Goal: Information Seeking & Learning: Understand process/instructions

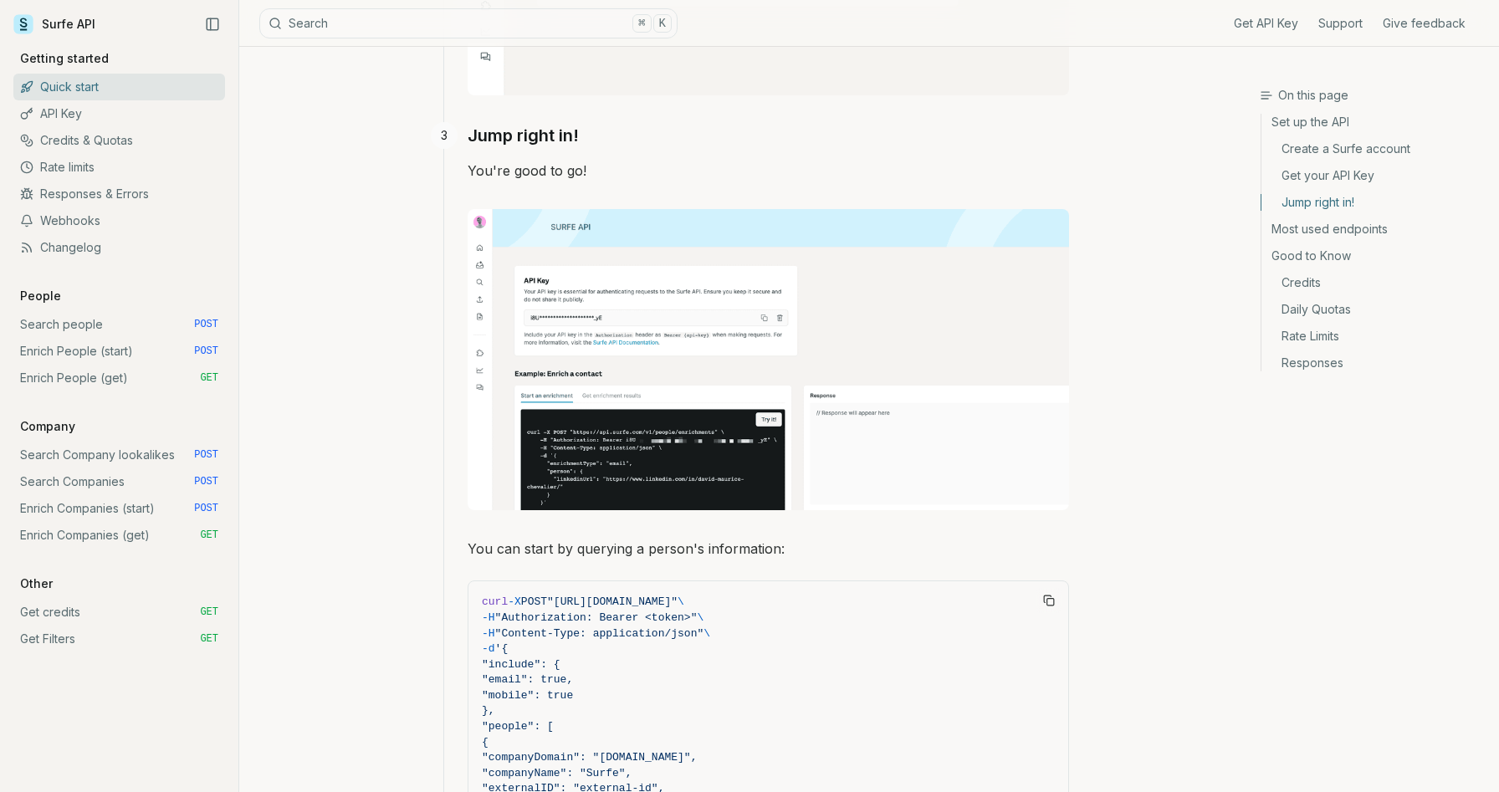
scroll to position [1460, 0]
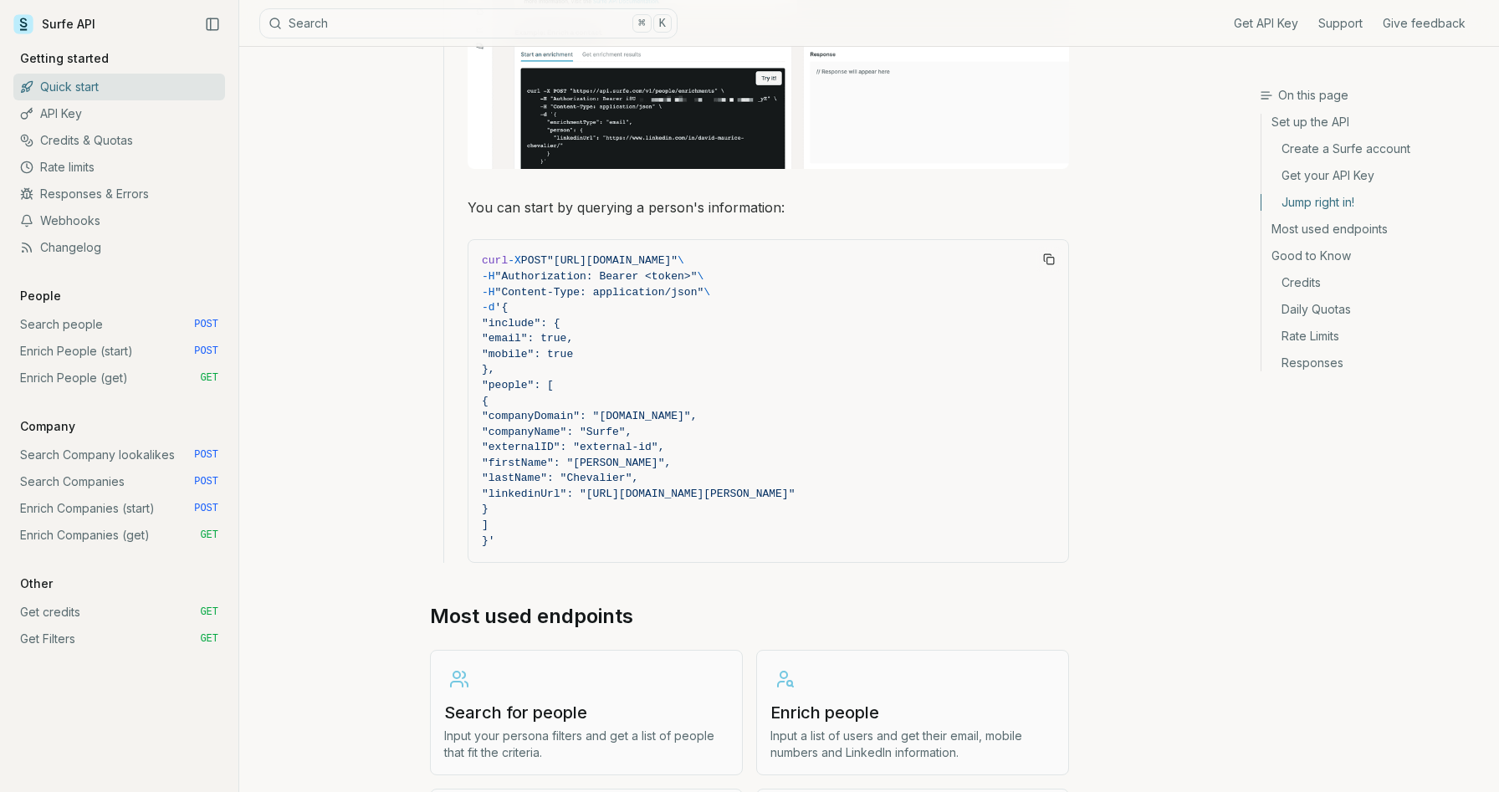
click at [573, 336] on span ""email": true," at bounding box center [527, 338] width 91 height 13
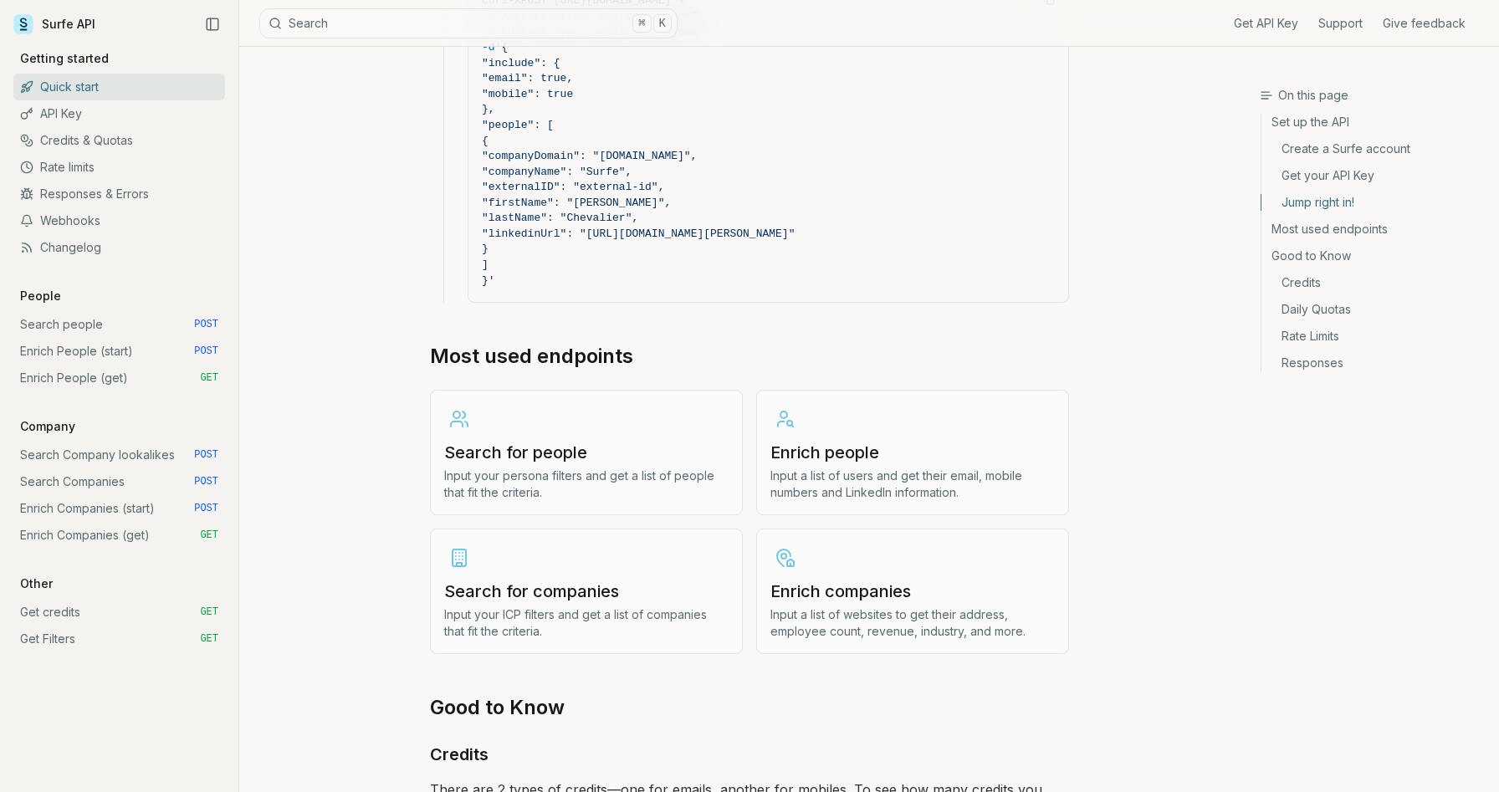
scroll to position [1721, 0]
click at [835, 461] on link "Enrich people Input a list of users and get their email, mobile numbers and Lin…" at bounding box center [912, 451] width 313 height 125
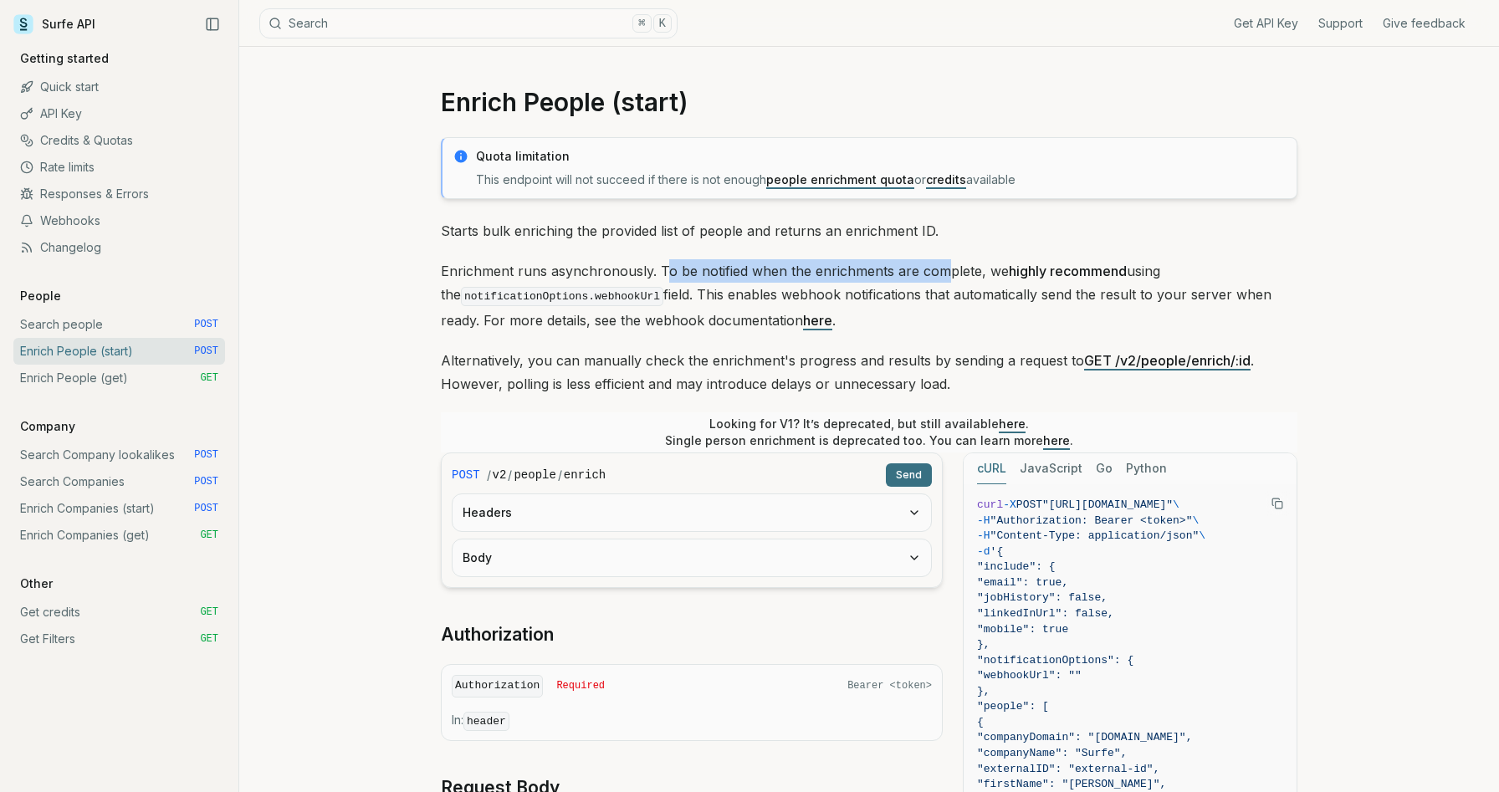
drag, startPoint x: 664, startPoint y: 270, endPoint x: 938, endPoint y: 268, distance: 274.3
click at [938, 268] on p "Enrichment runs asynchronously. To be notified when the enrichments are complet…" at bounding box center [869, 295] width 856 height 73
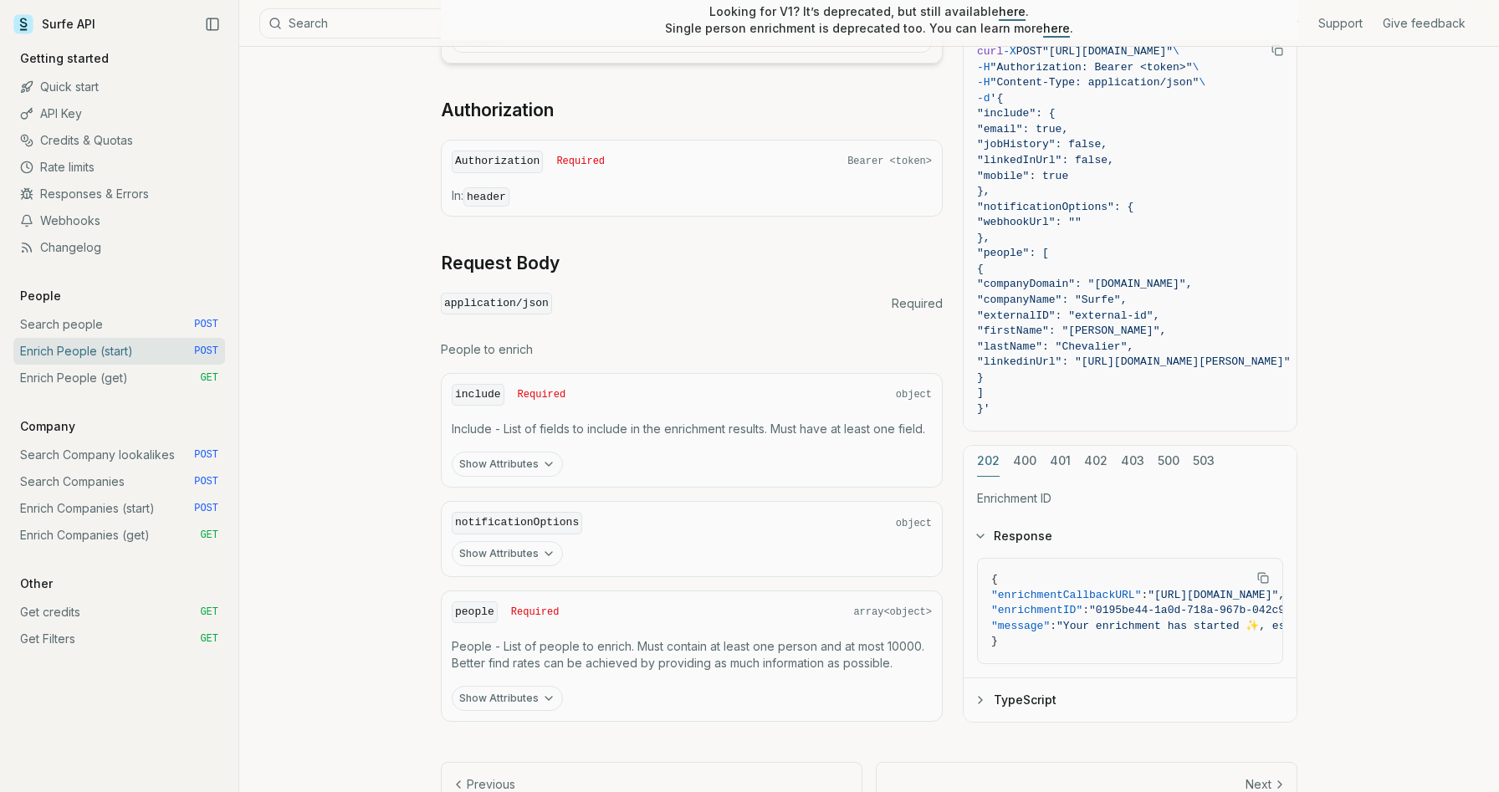
scroll to position [527, 0]
click at [522, 459] on button "Show Attributes" at bounding box center [507, 461] width 111 height 25
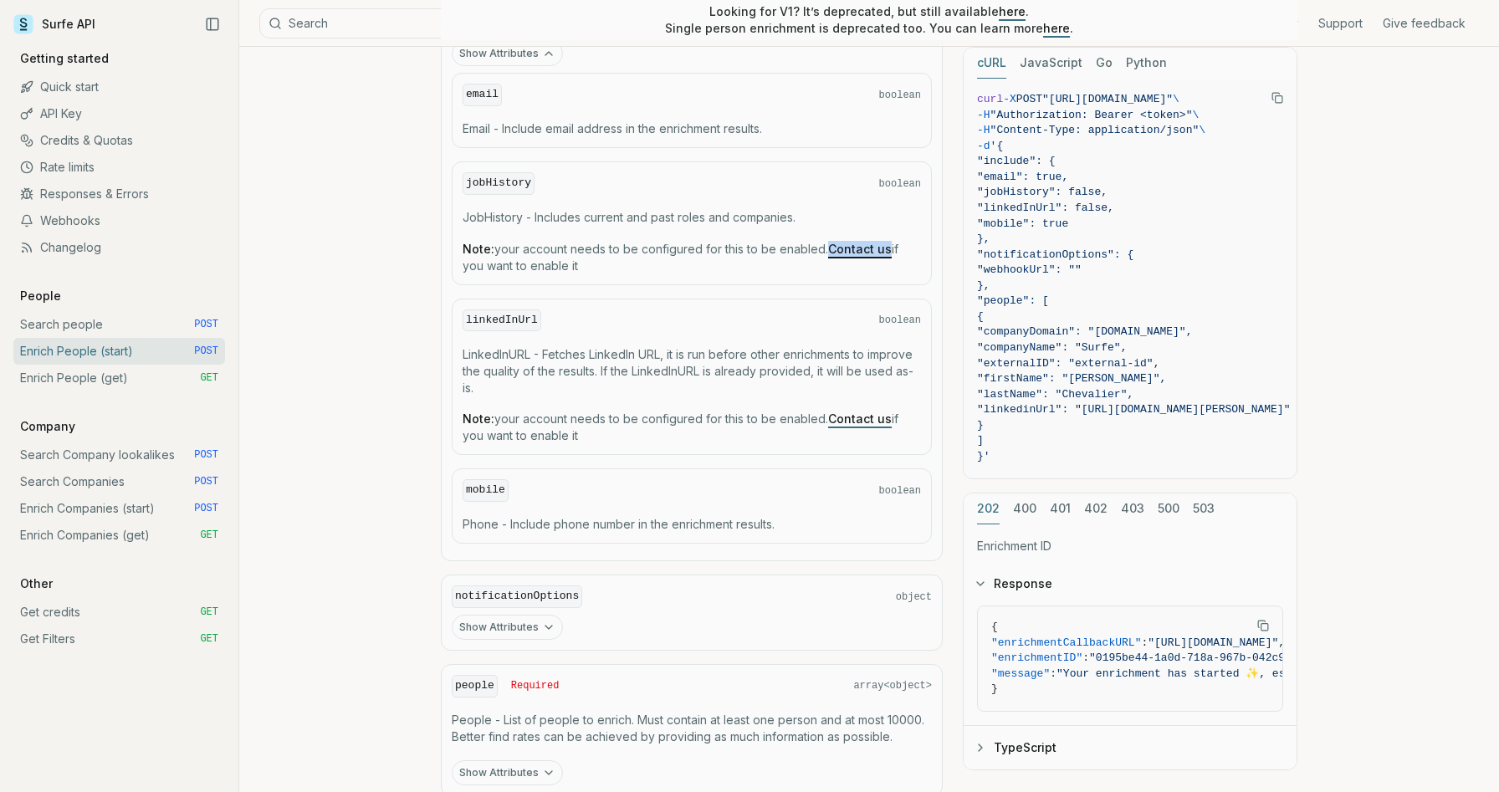
scroll to position [1065, 0]
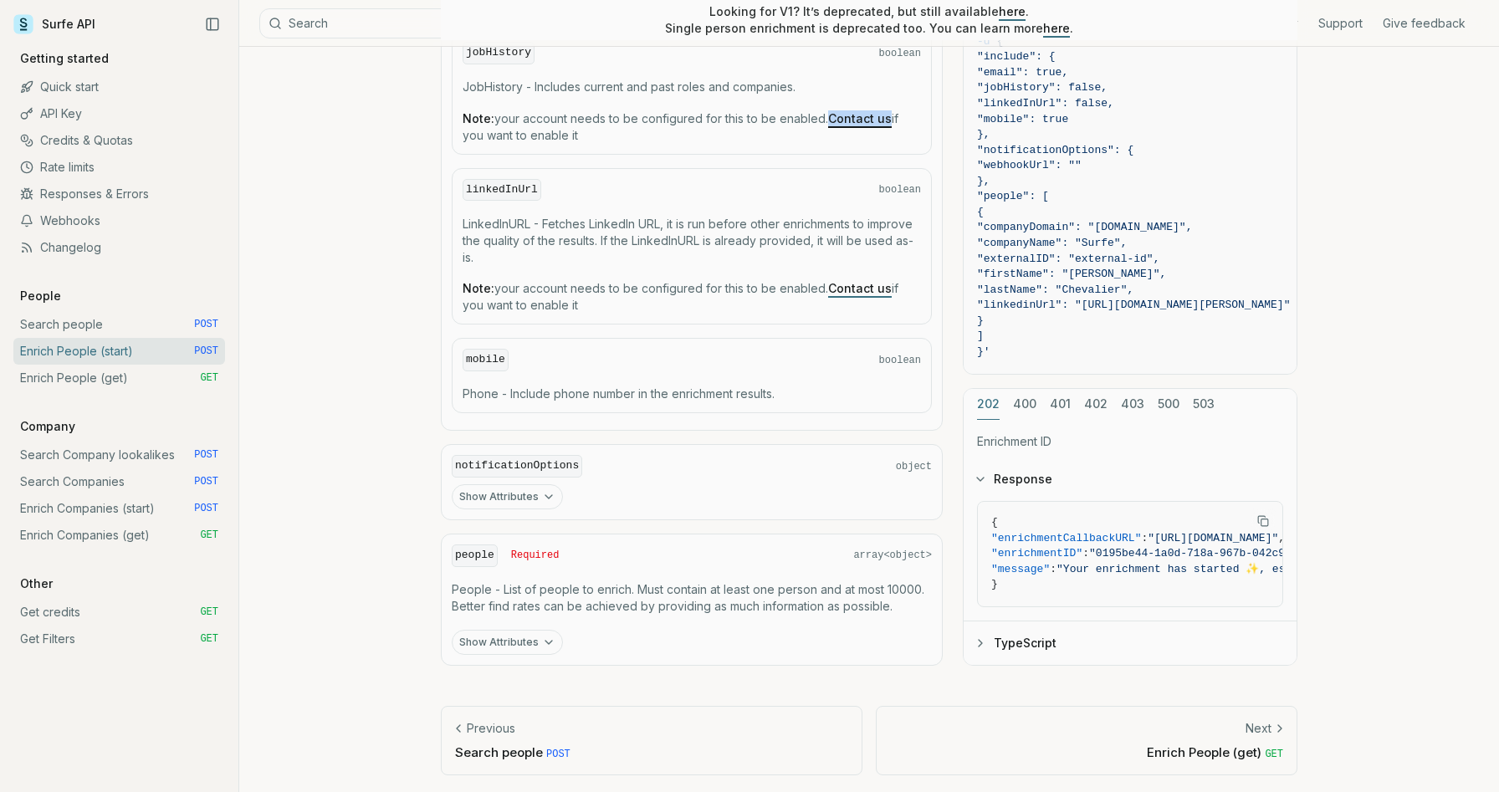
click at [524, 640] on button "Show Attributes" at bounding box center [507, 642] width 111 height 25
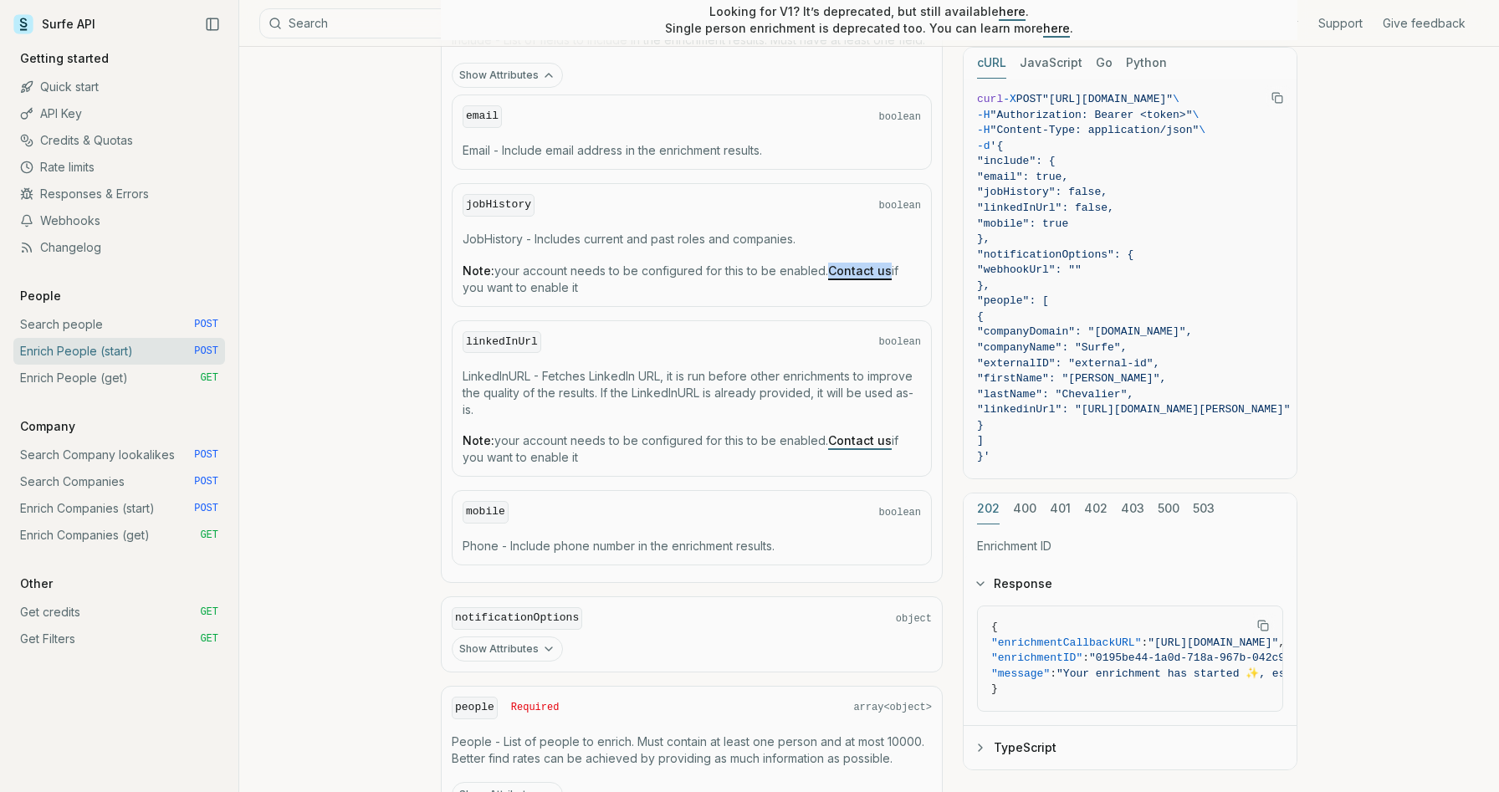
scroll to position [901, 0]
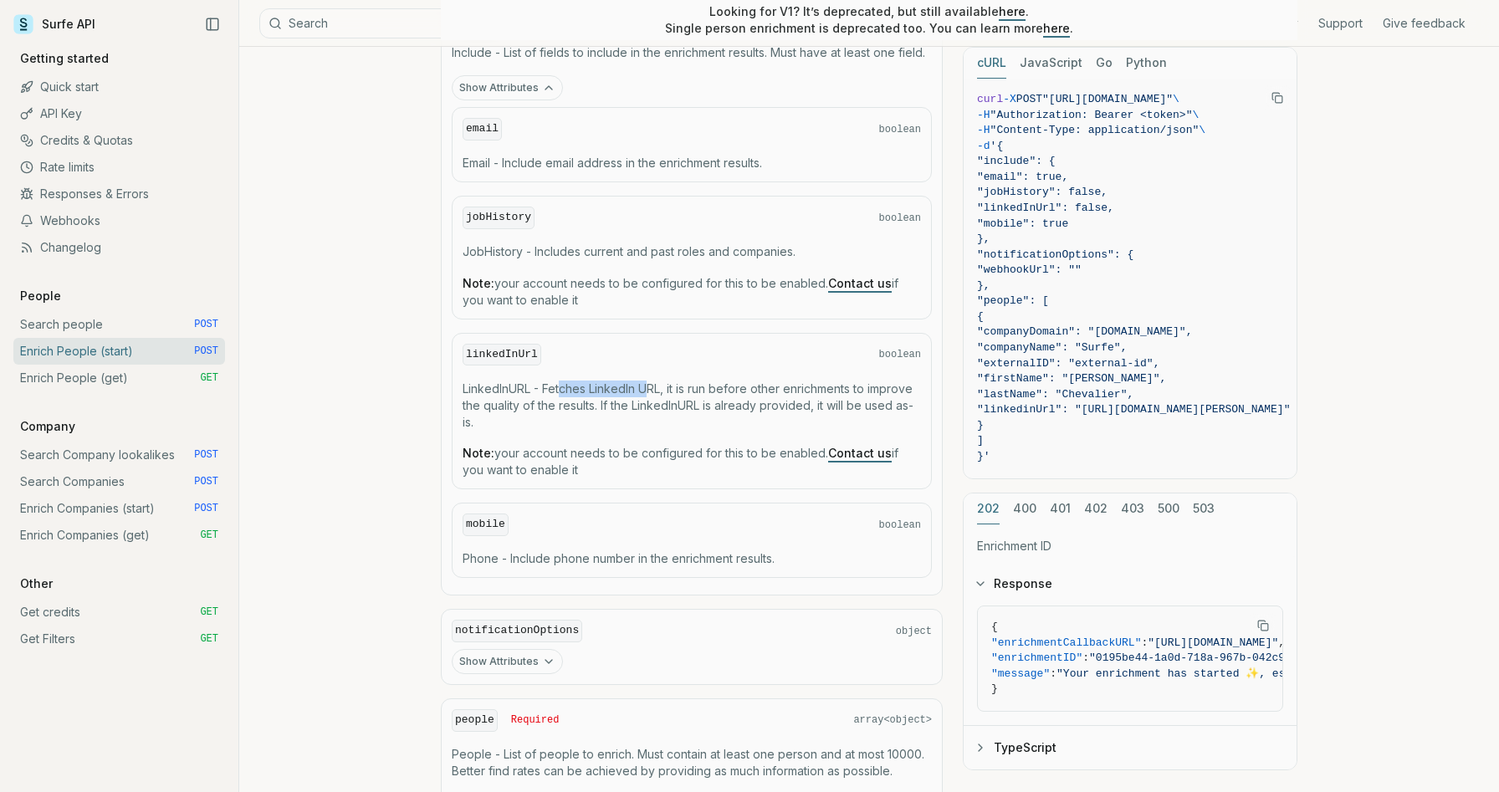
drag, startPoint x: 565, startPoint y: 382, endPoint x: 646, endPoint y: 382, distance: 80.3
click at [646, 382] on p "LinkedInURL - Fetches LinkedIn URL, it is run before other enrichments to impro…" at bounding box center [691, 406] width 458 height 50
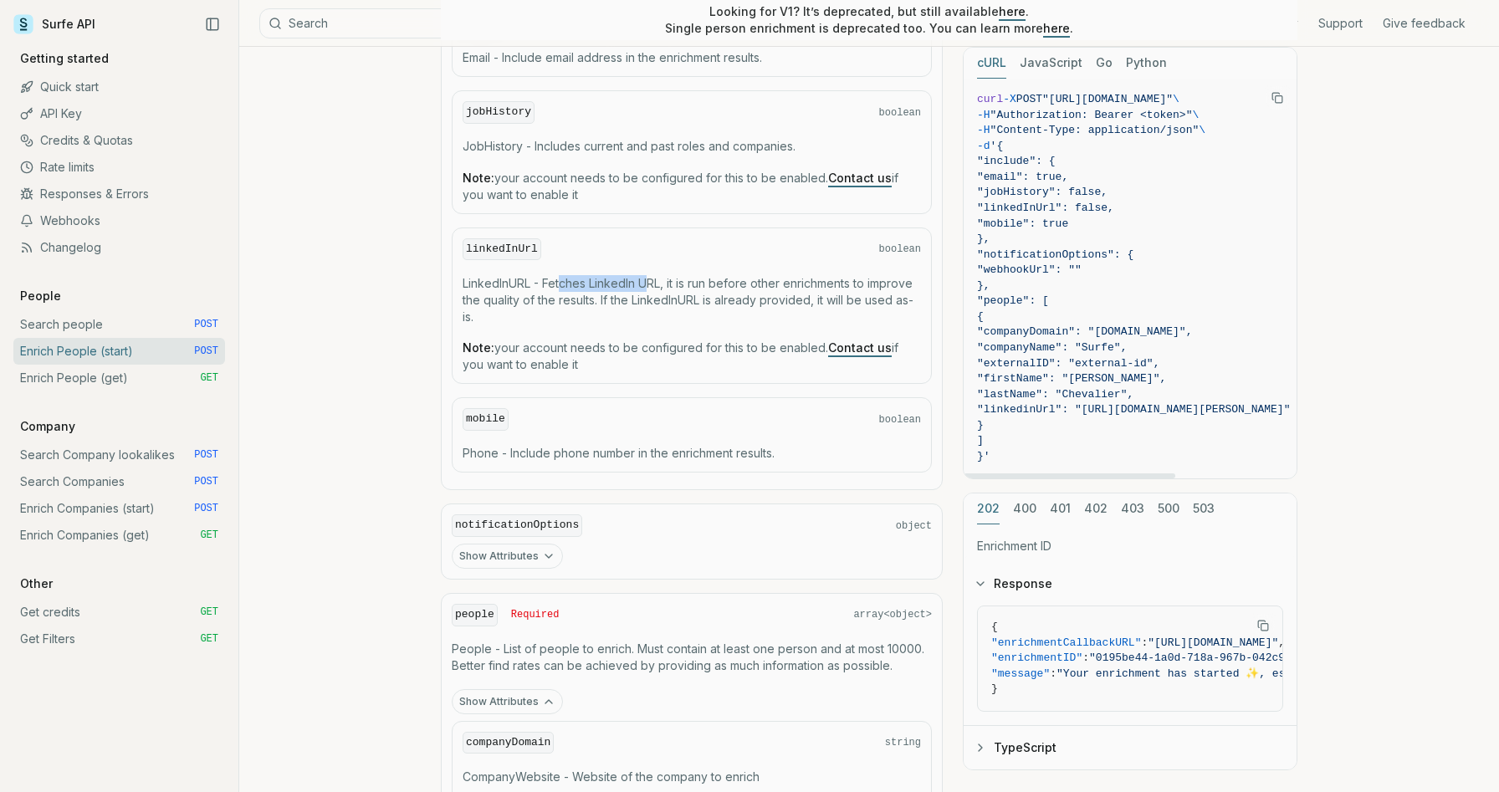
scroll to position [1002, 0]
drag, startPoint x: 1030, startPoint y: 461, endPoint x: 979, endPoint y: 91, distance: 373.2
click at [971, 94] on pre "curl -X POST "[URL][DOMAIN_NAME]" \ -H "Authorization: Bearer <token>" \ -H "Co…" at bounding box center [1133, 279] width 340 height 400
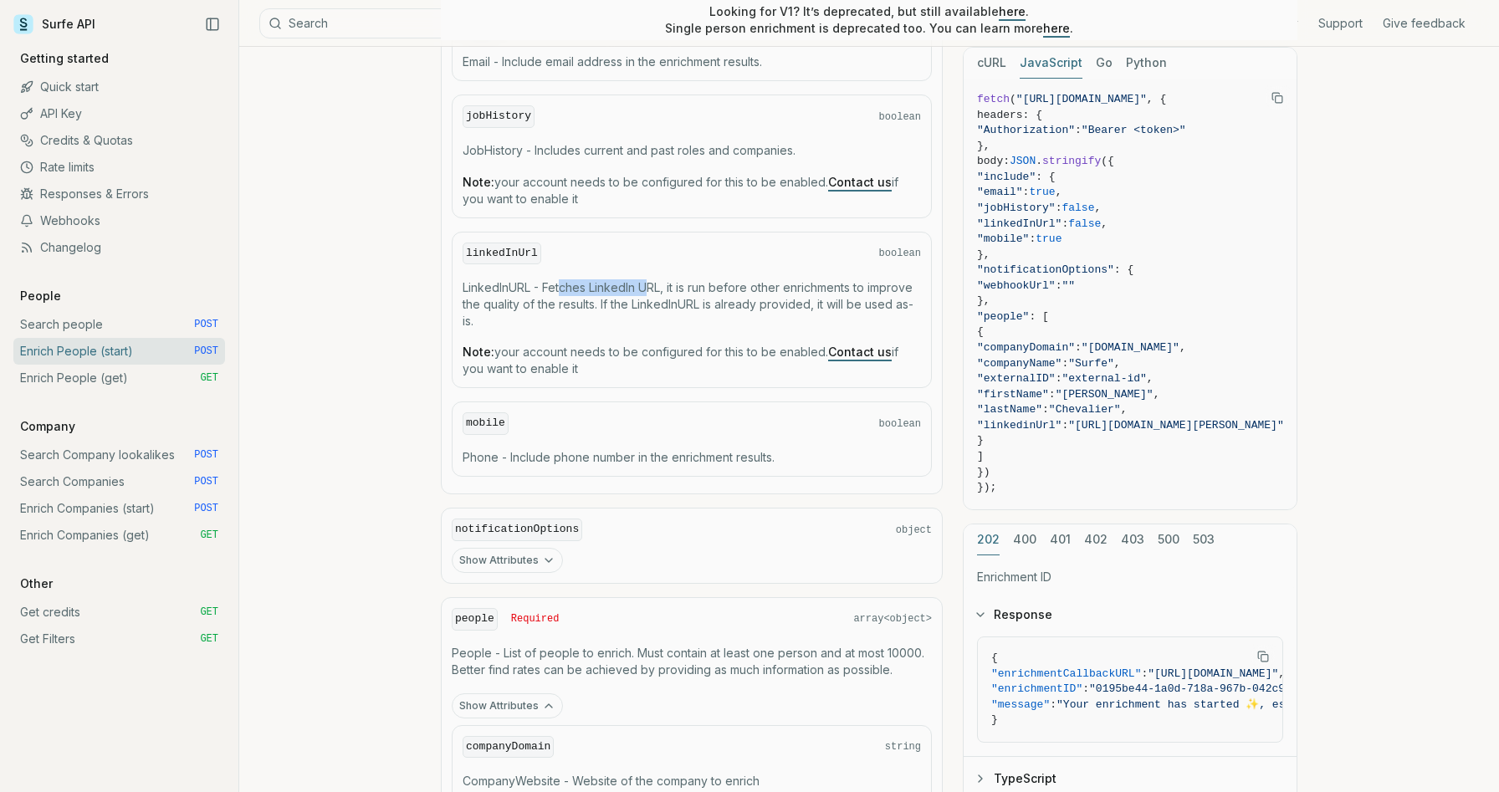
click at [1048, 68] on button "JavaScript" at bounding box center [1050, 63] width 63 height 31
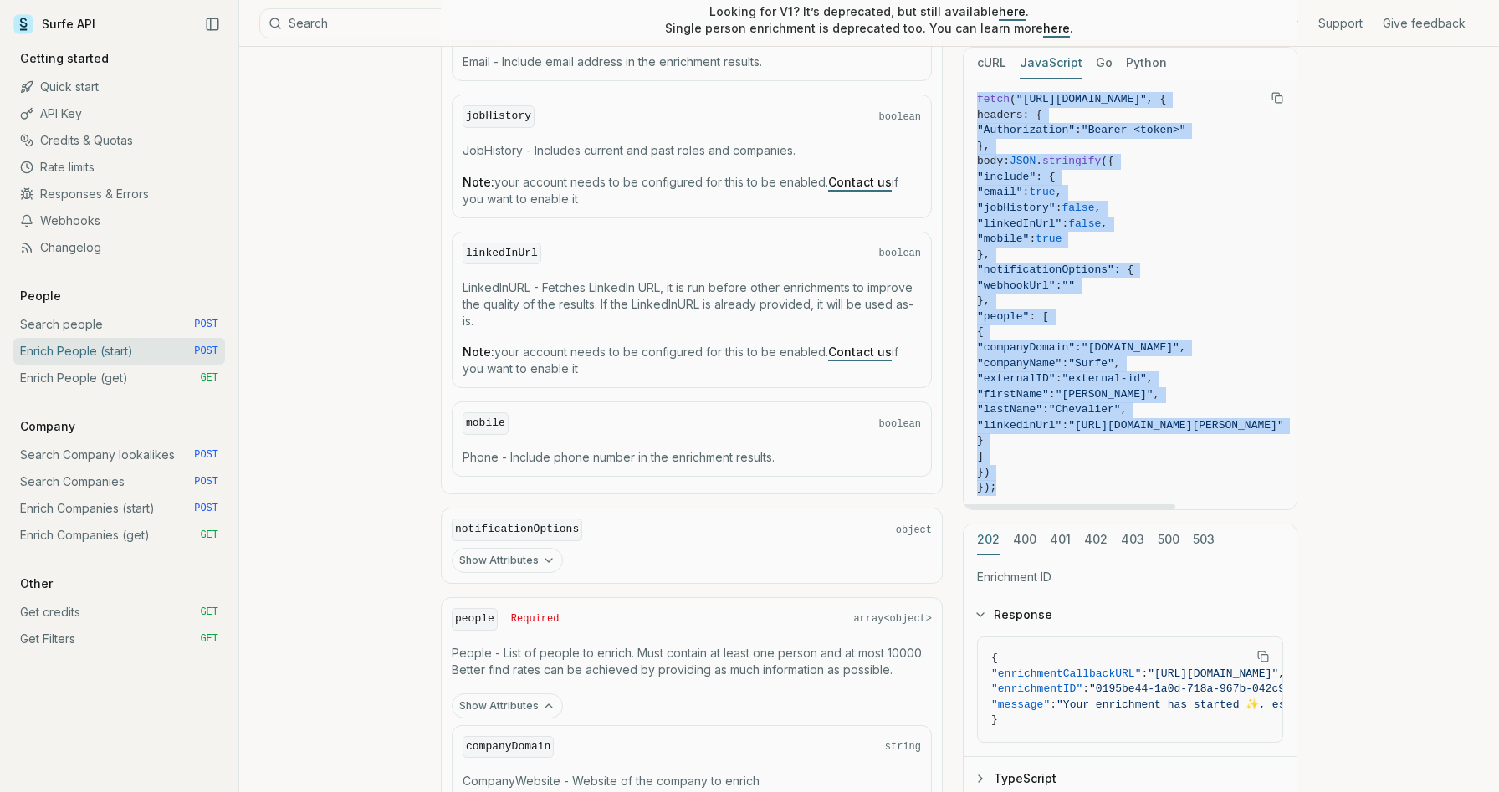
drag, startPoint x: 1010, startPoint y: 493, endPoint x: 975, endPoint y: 99, distance: 396.3
click at [975, 99] on pre "fetch ( "[URL][DOMAIN_NAME]" , { headers: { "Authorization" : "Bearer <token>" …" at bounding box center [1130, 294] width 334 height 431
copy code "fetch ( "[URL][DOMAIN_NAME]" , { headers: { "Authorization" : "Bearer <token>" …"
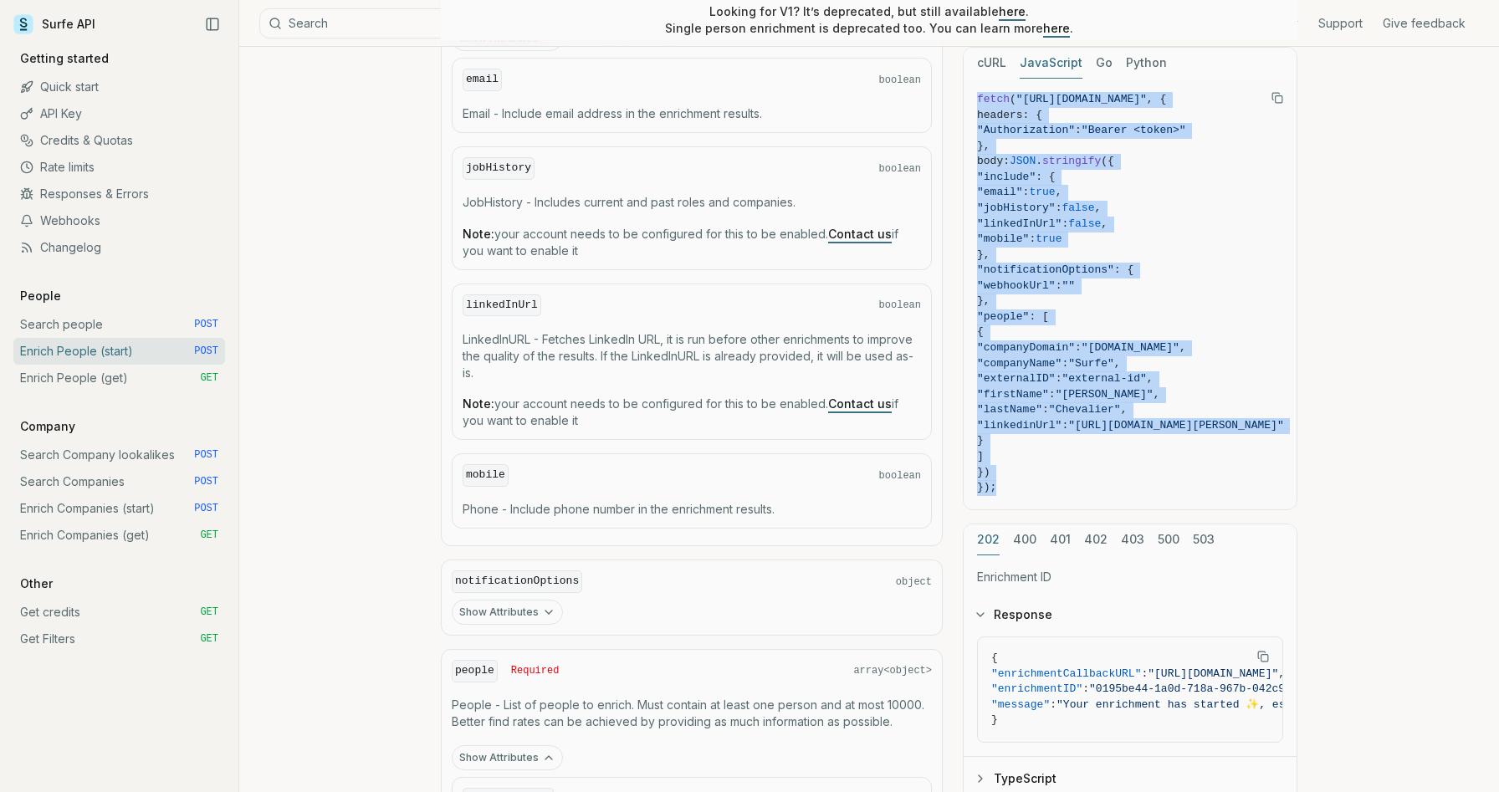
scroll to position [957, 0]
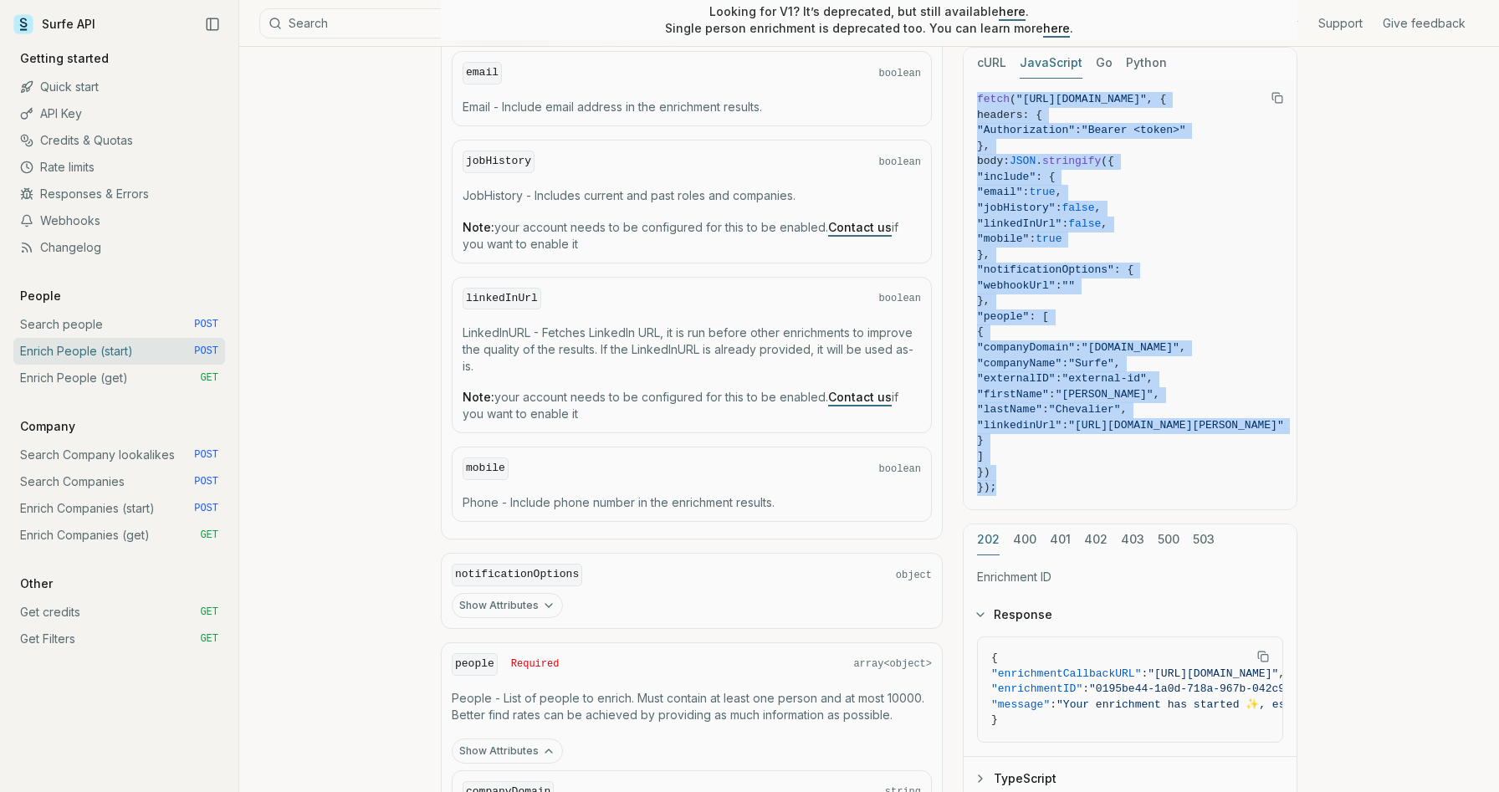
click at [545, 599] on icon "button" at bounding box center [548, 605] width 13 height 13
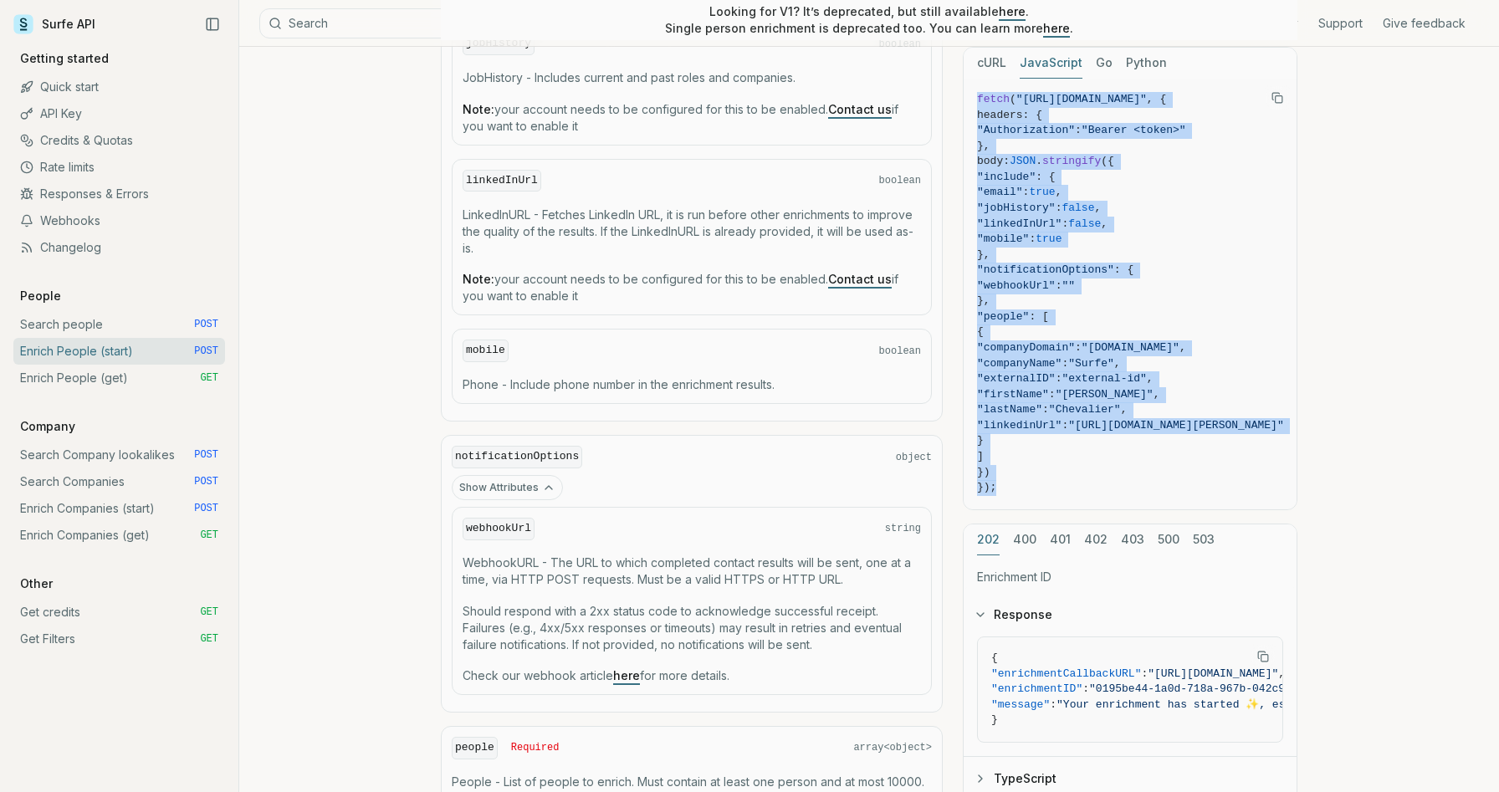
scroll to position [1094, 0]
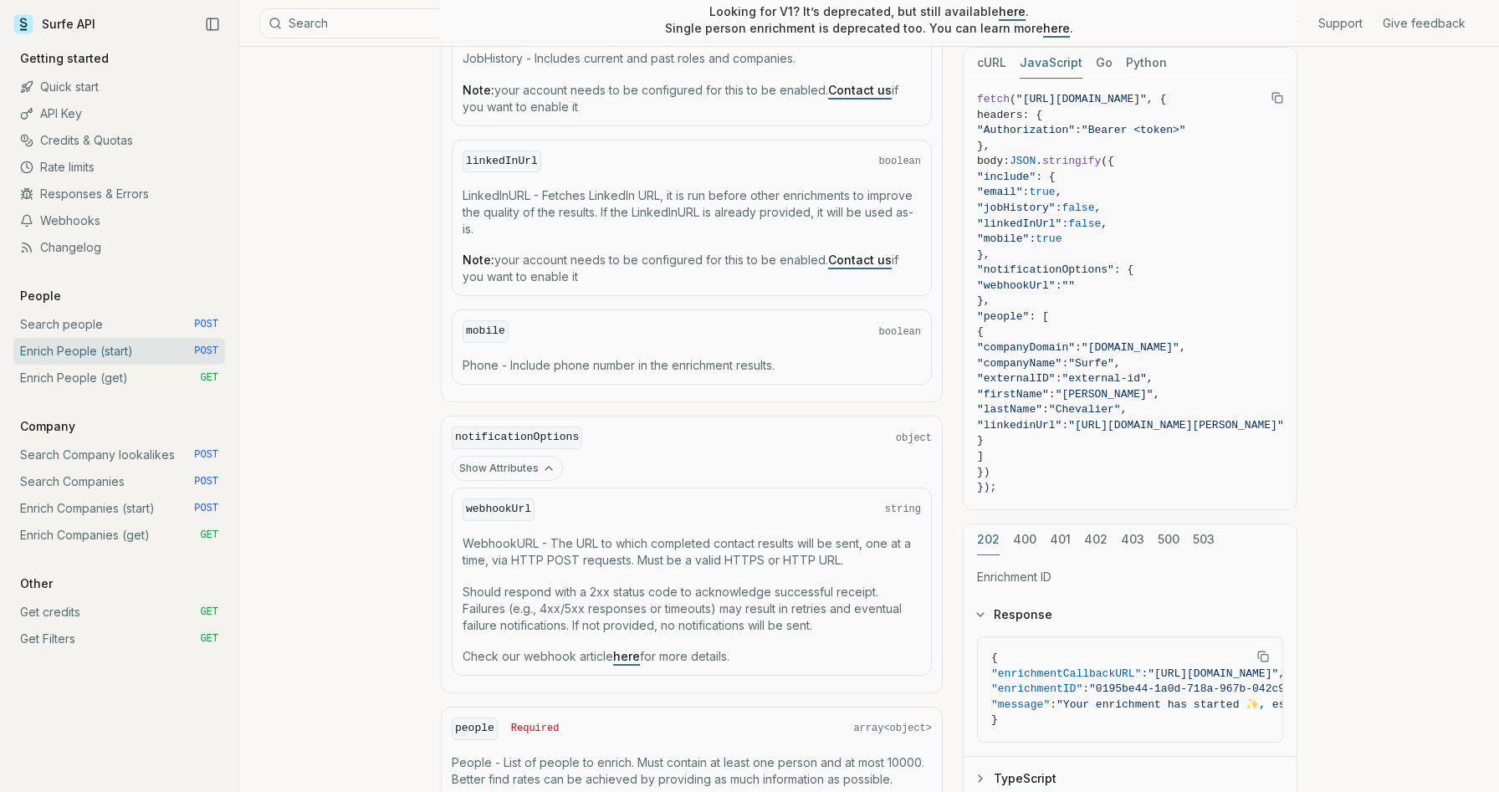
click at [523, 509] on code "webhookUrl" at bounding box center [498, 509] width 72 height 23
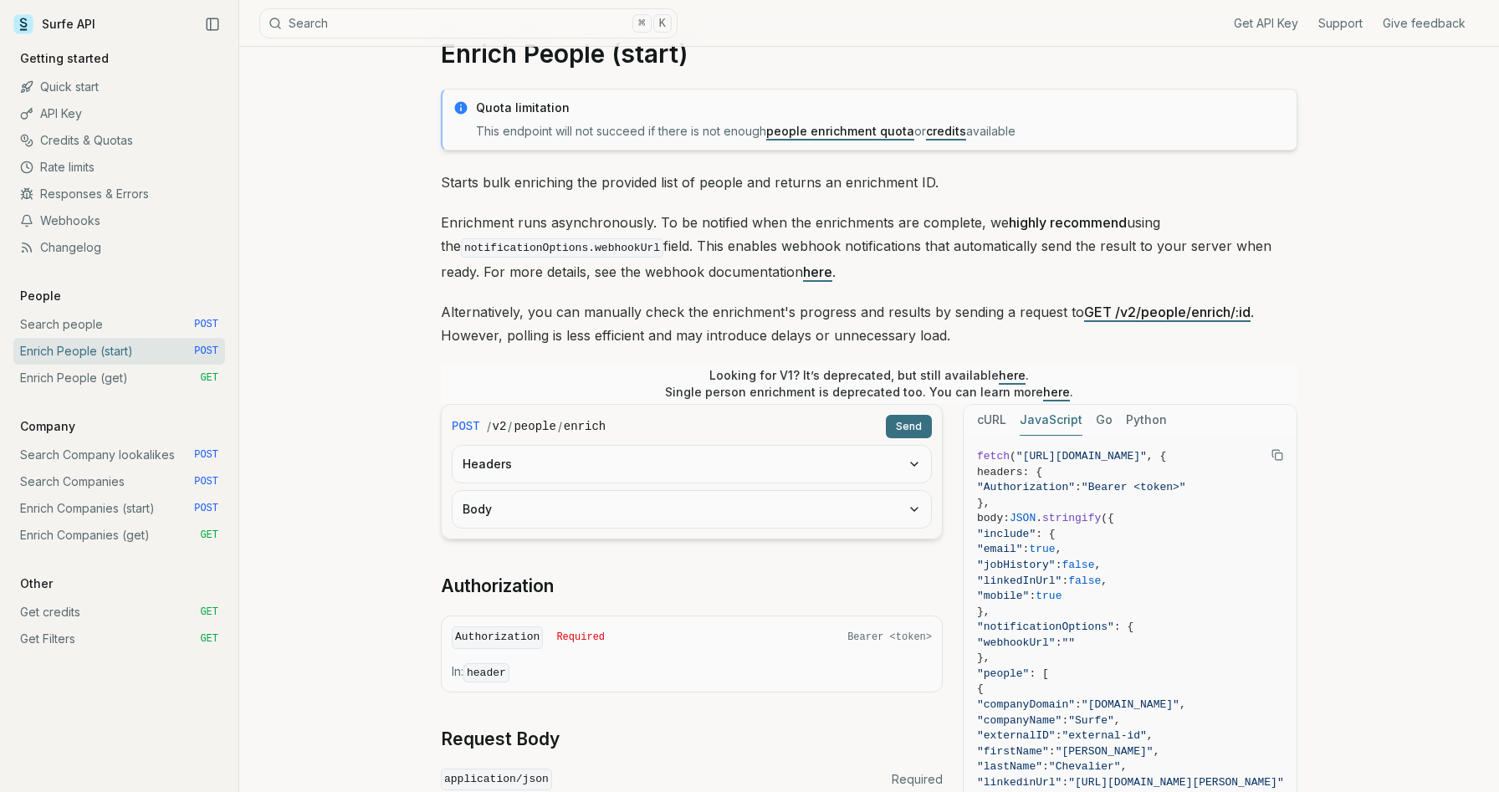
scroll to position [0, 0]
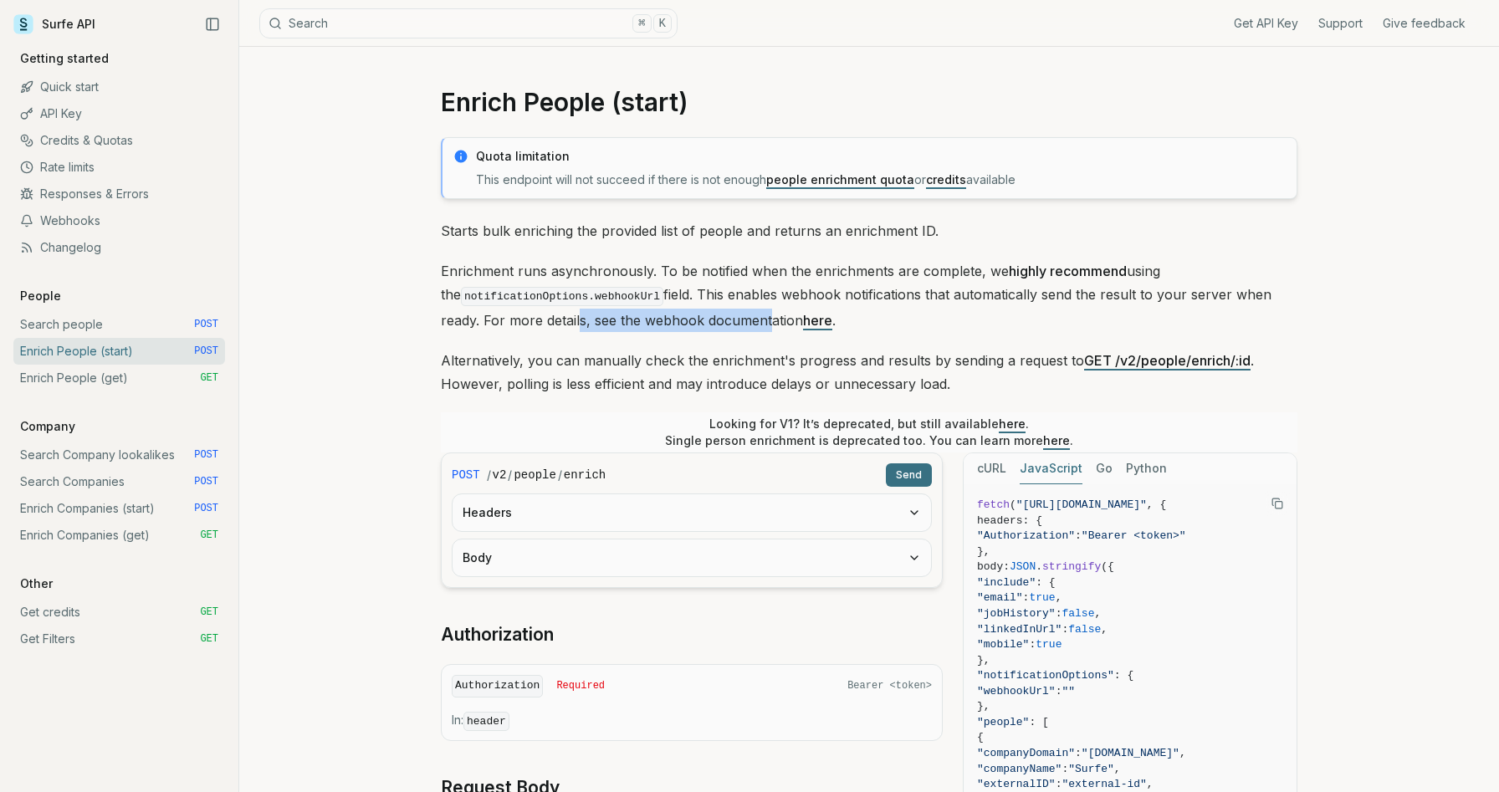
drag, startPoint x: 534, startPoint y: 316, endPoint x: 718, endPoint y: 316, distance: 184.0
click at [718, 316] on p "Enrichment runs asynchronously. To be notified when the enrichments are complet…" at bounding box center [869, 295] width 856 height 73
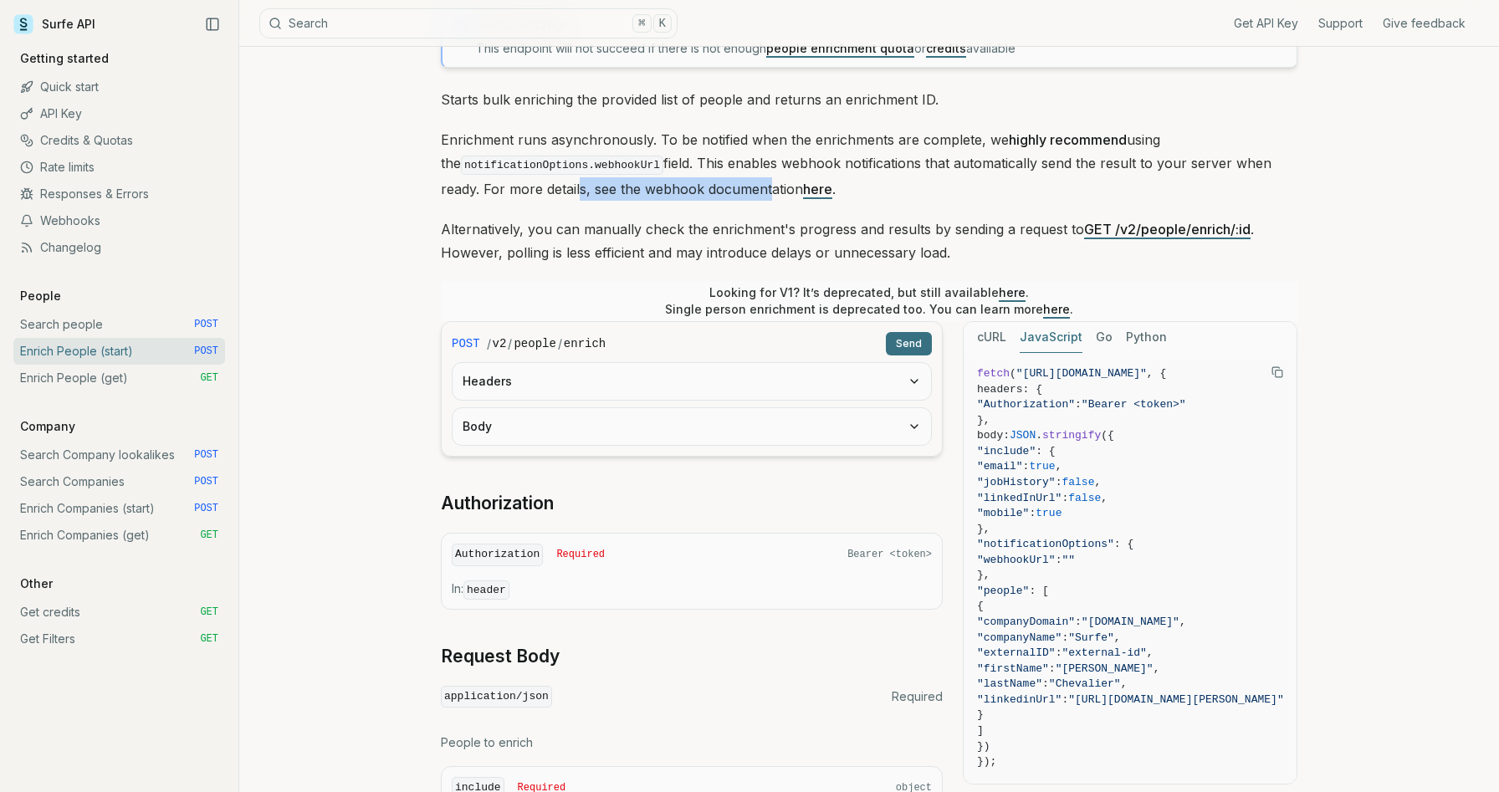
scroll to position [75, 0]
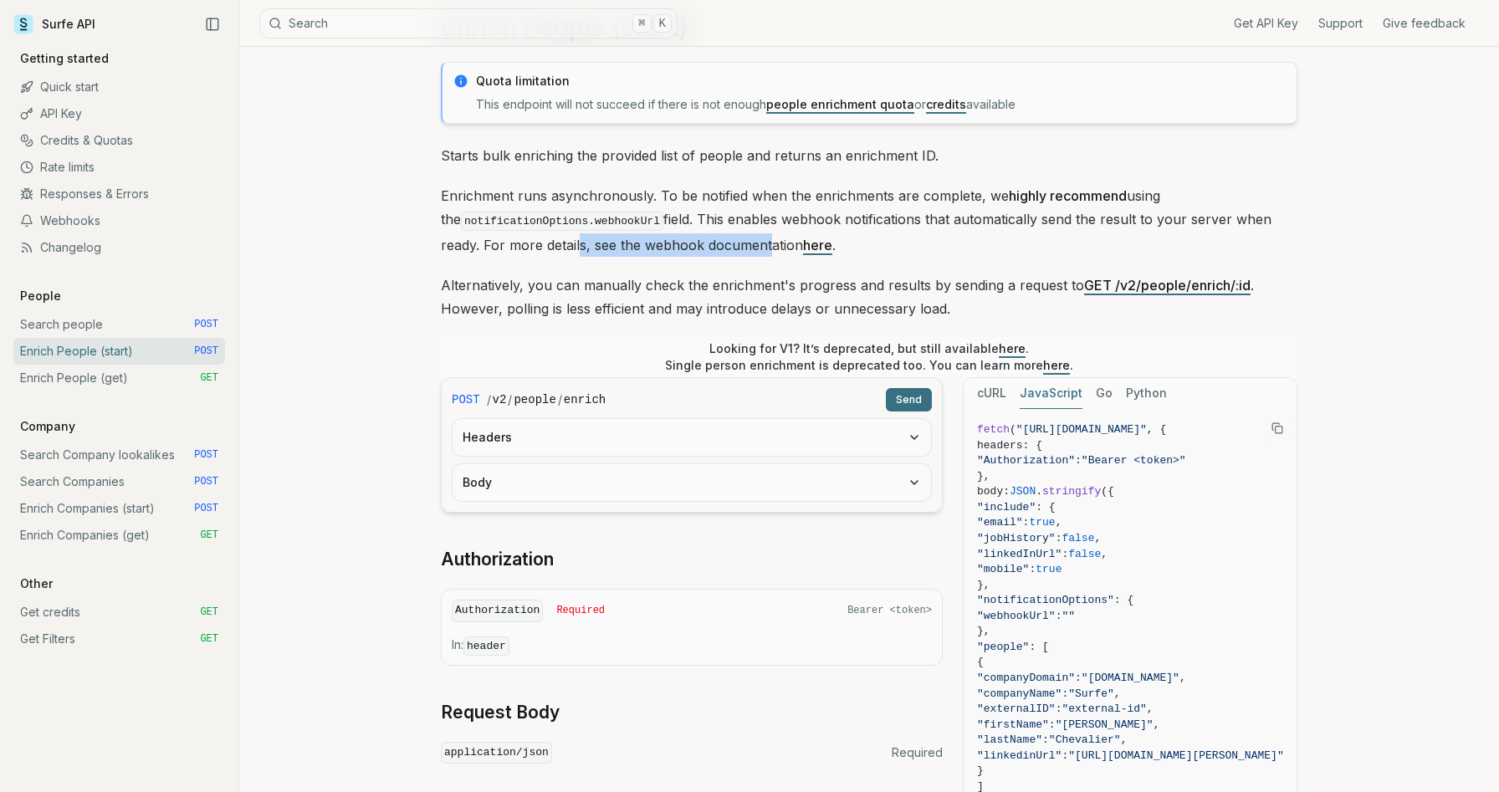
click at [803, 248] on link "here" at bounding box center [817, 245] width 29 height 17
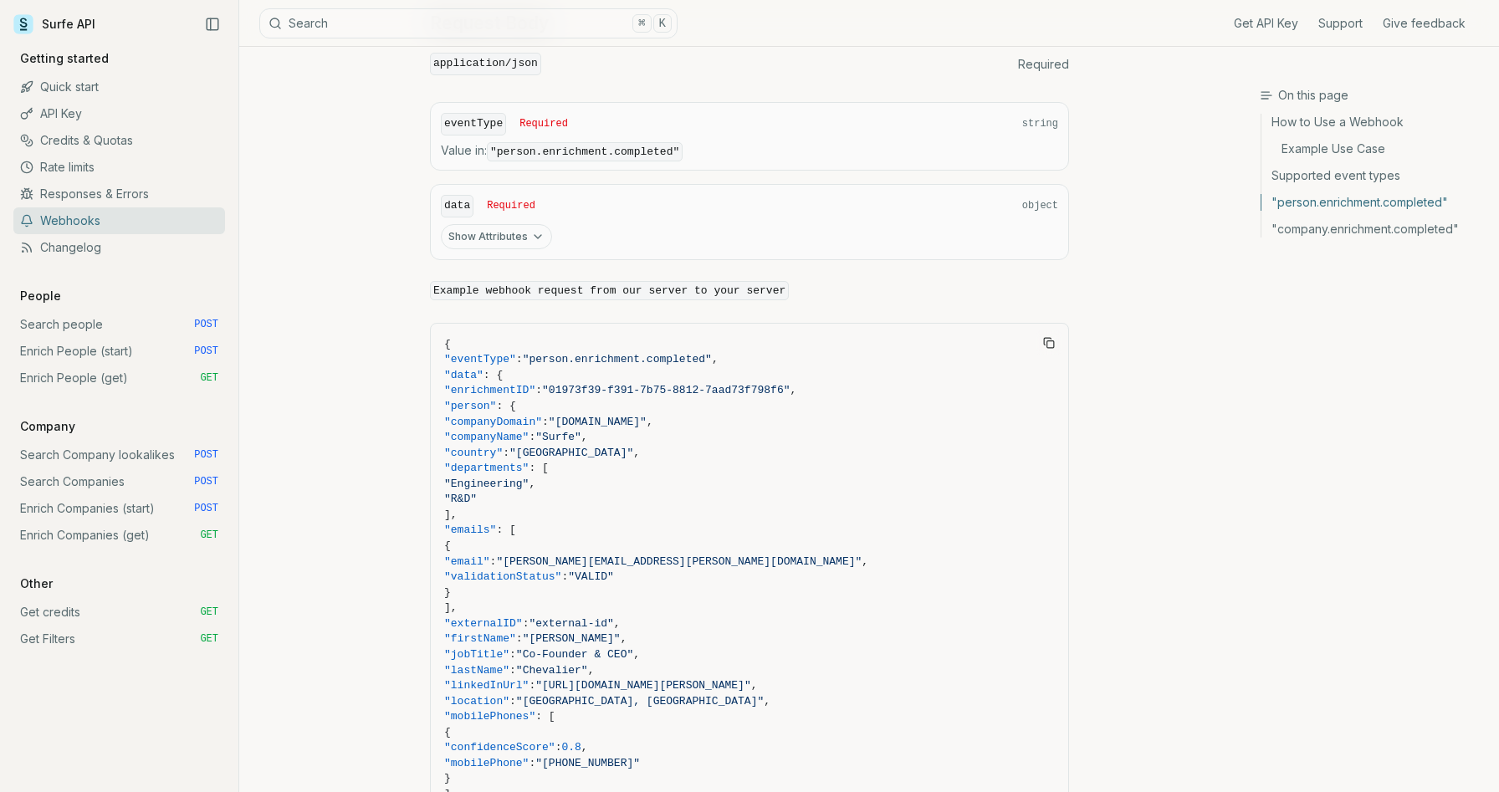
scroll to position [1405, 0]
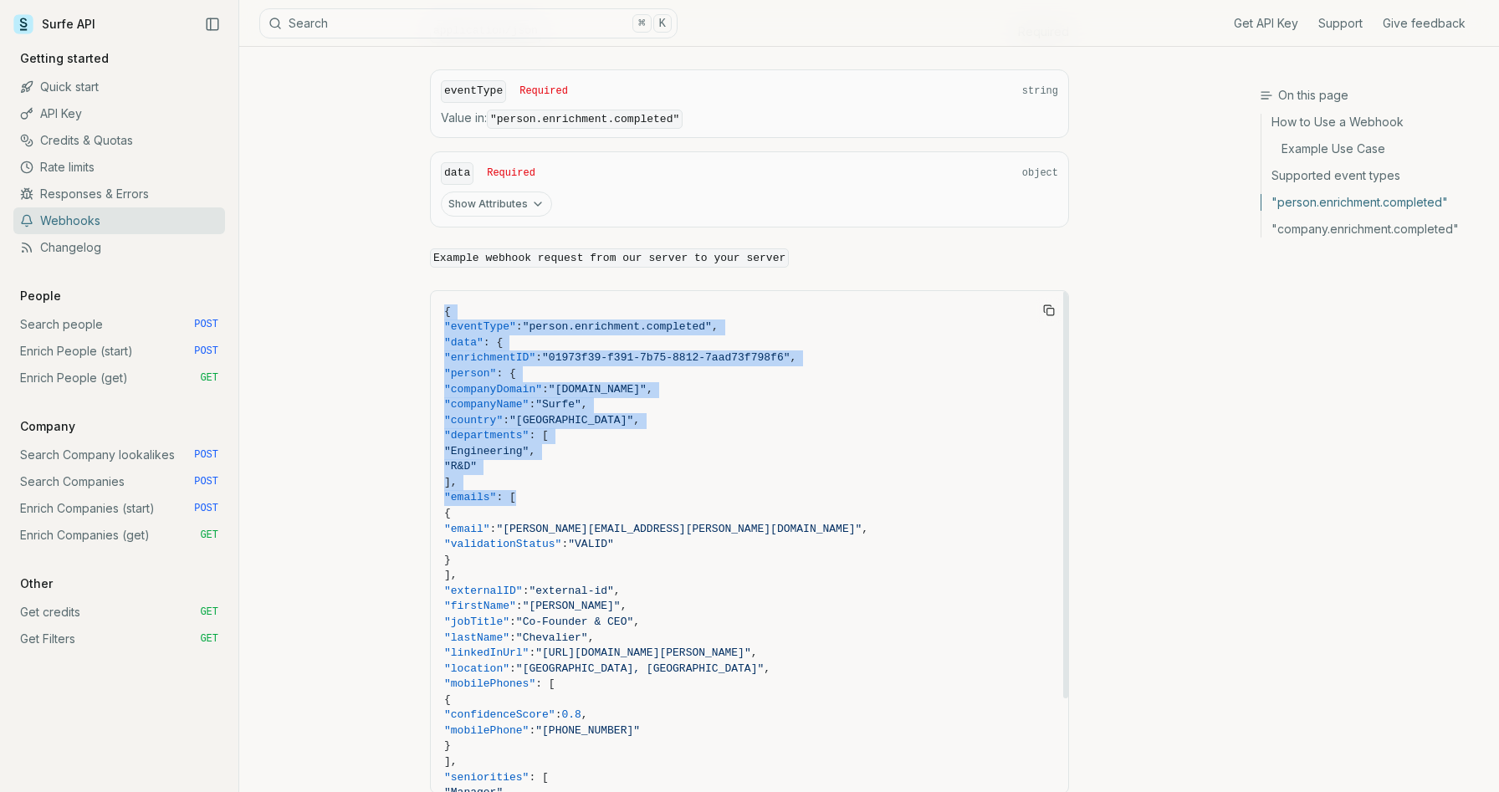
drag, startPoint x: 443, startPoint y: 300, endPoint x: 642, endPoint y: 488, distance: 273.9
click at [642, 488] on pre "{ "eventType" : "person.enrichment.completed" , "data" : { "enrichmentID" : "01…" at bounding box center [749, 599] width 637 height 616
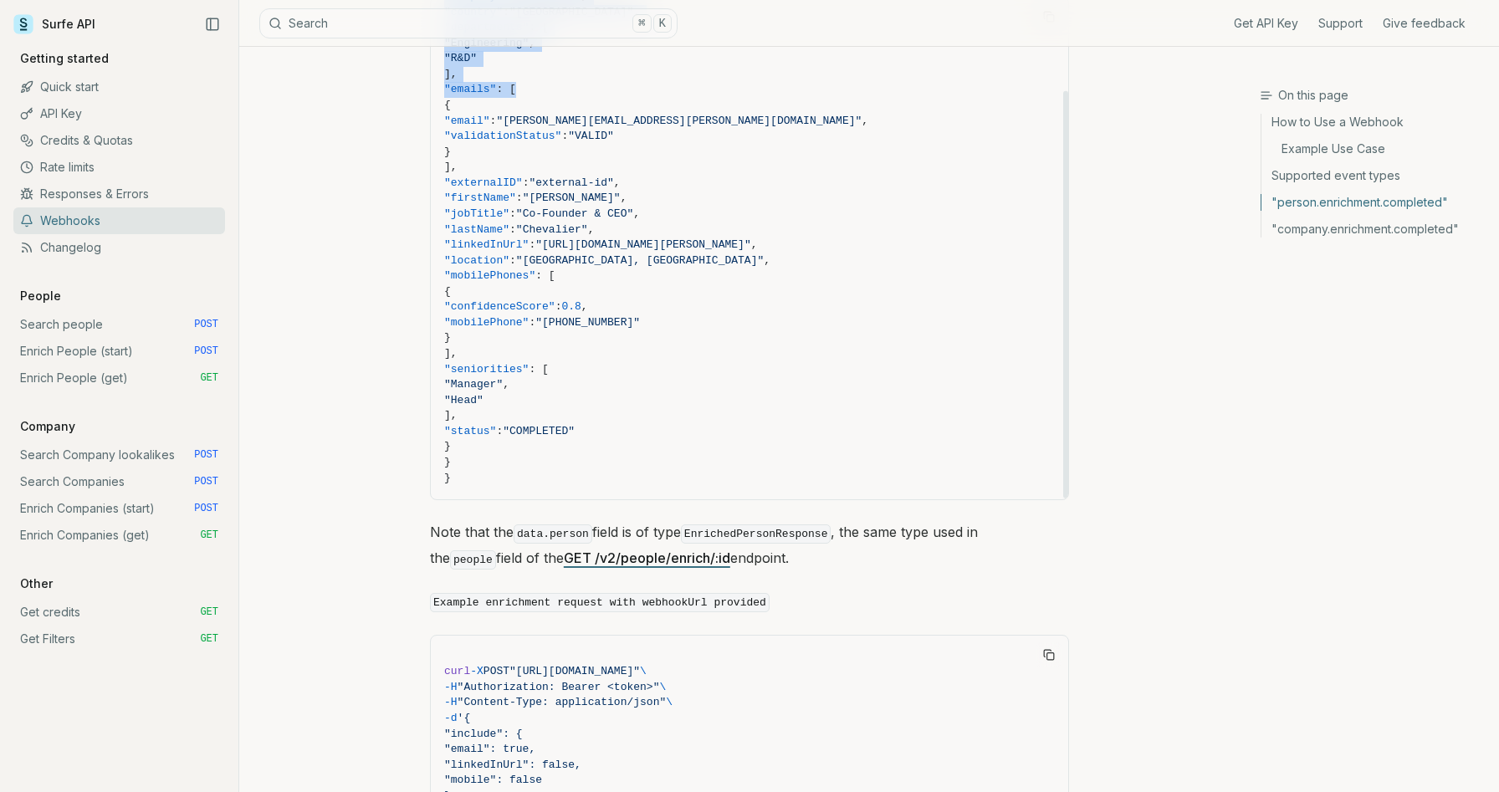
scroll to position [1695, 0]
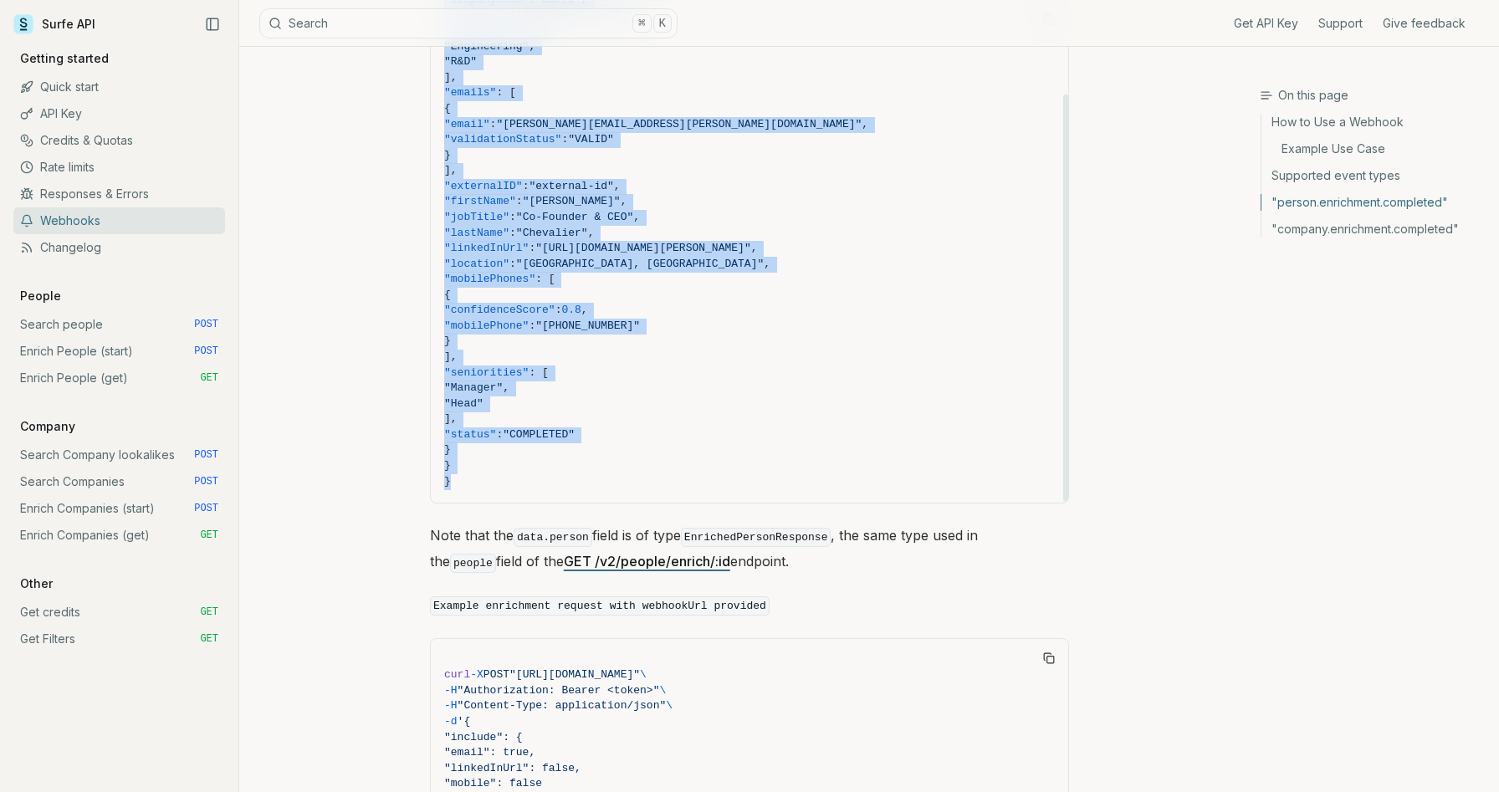
click at [539, 474] on span "}" at bounding box center [749, 482] width 611 height 16
copy code "{ "loremIpsu" : "dolors.ametconsec.adipiscin" , "elit" : { "seddoeiusmOD" : "65…"
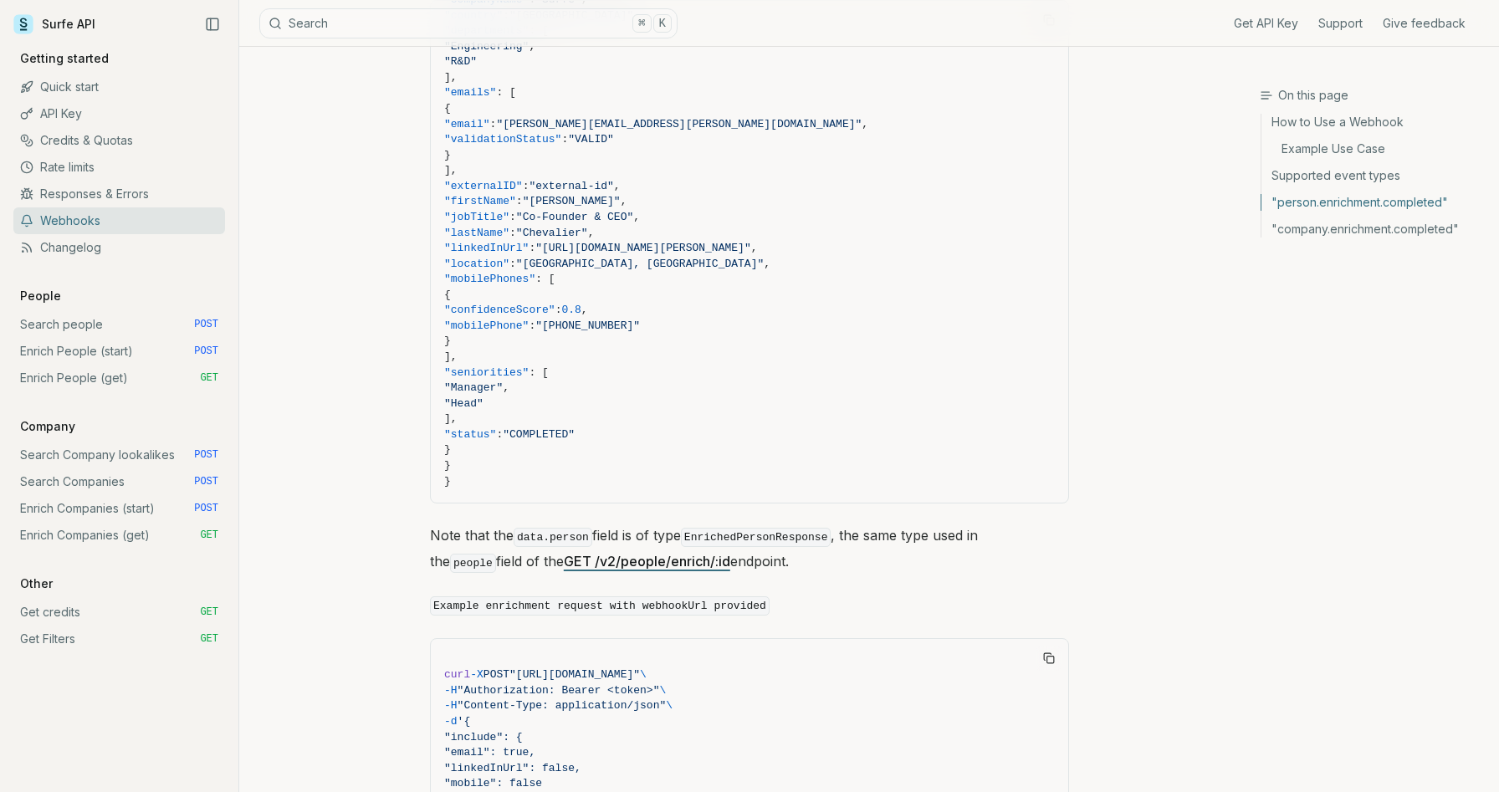
click at [451, 546] on p "Note that the data.person field is of type EnrichedPersonResponse , the same ty…" at bounding box center [749, 550] width 639 height 52
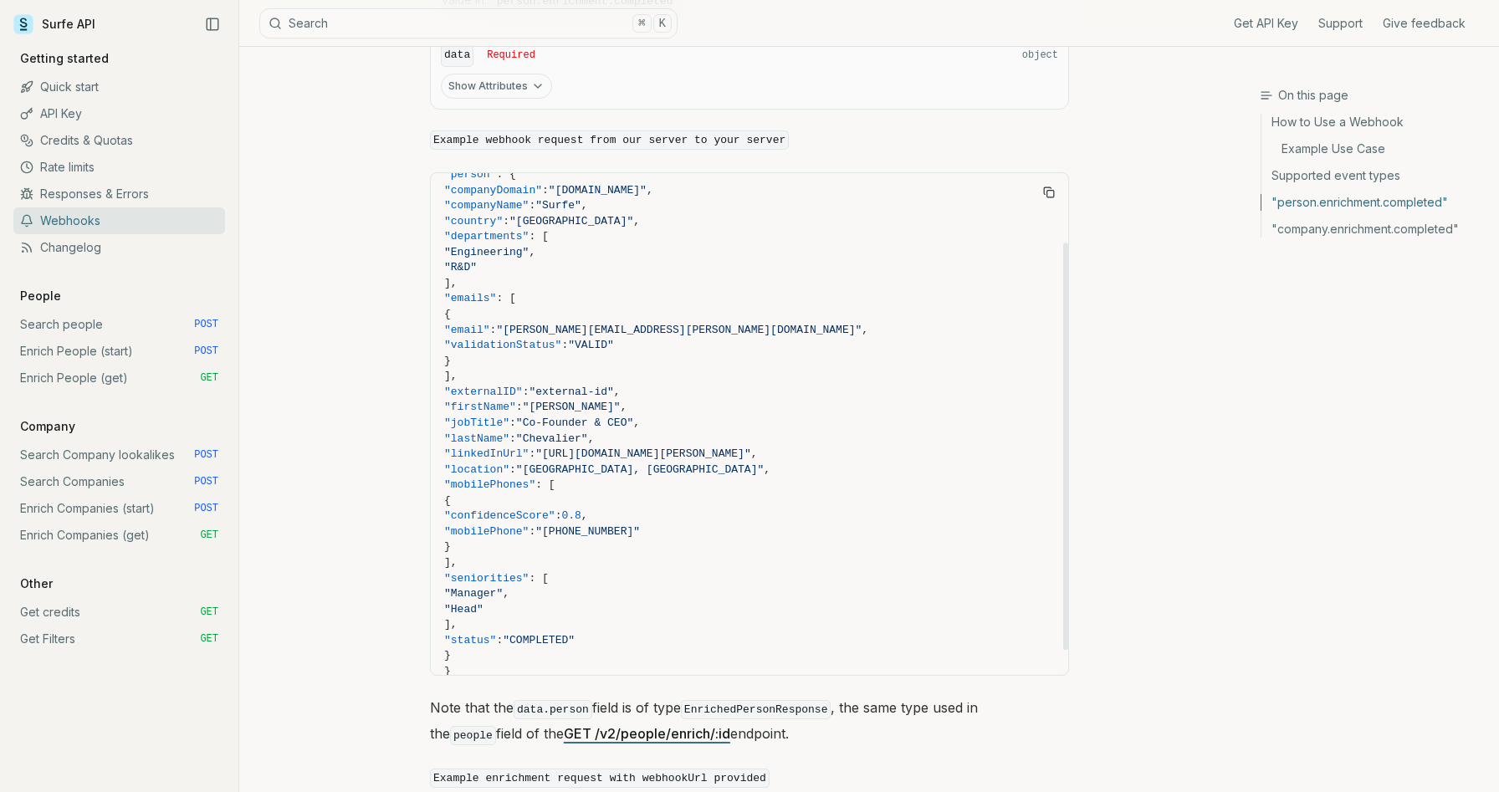
scroll to position [110, 0]
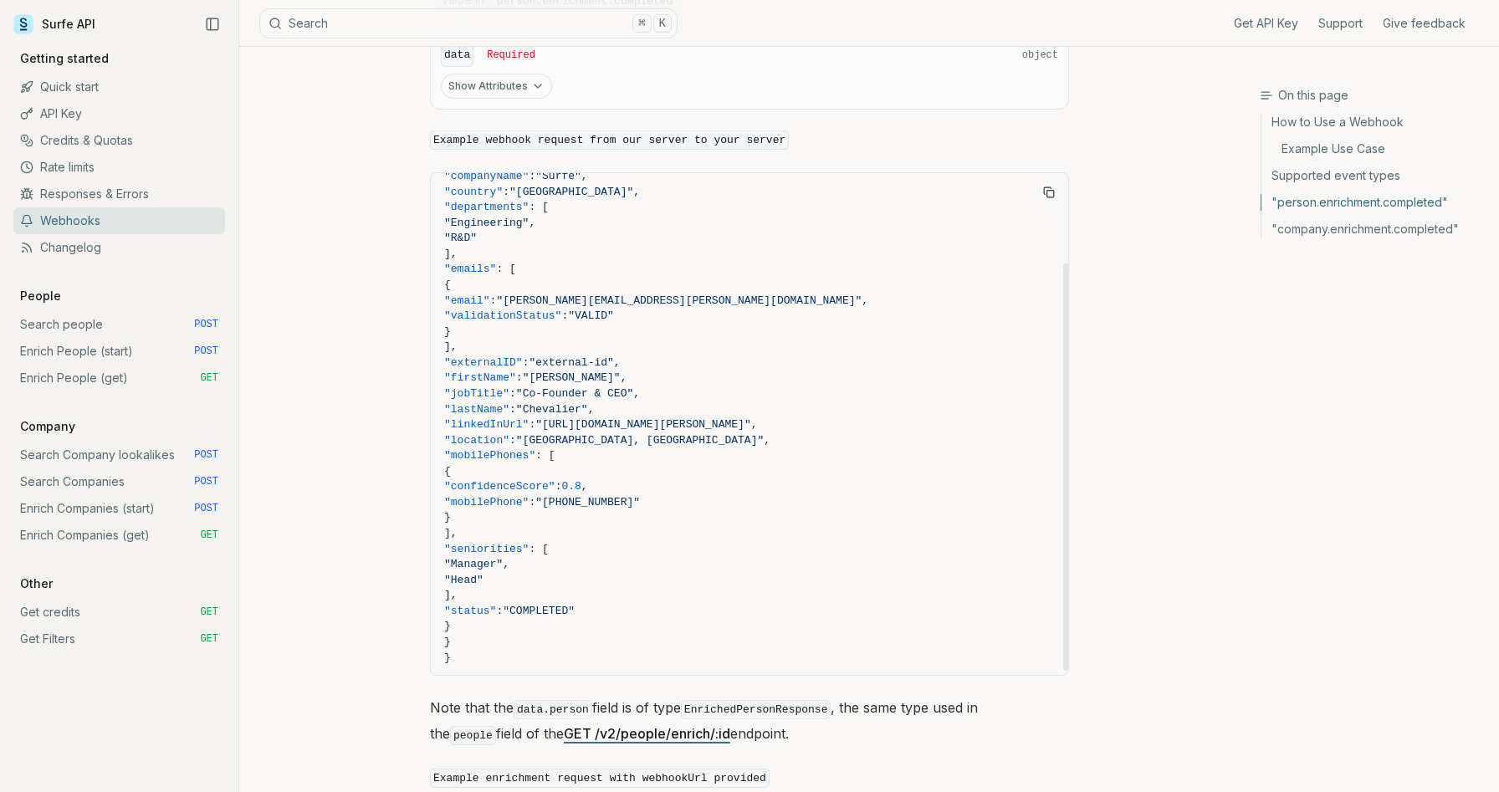
click at [529, 543] on span ""seniorities"" at bounding box center [486, 549] width 84 height 13
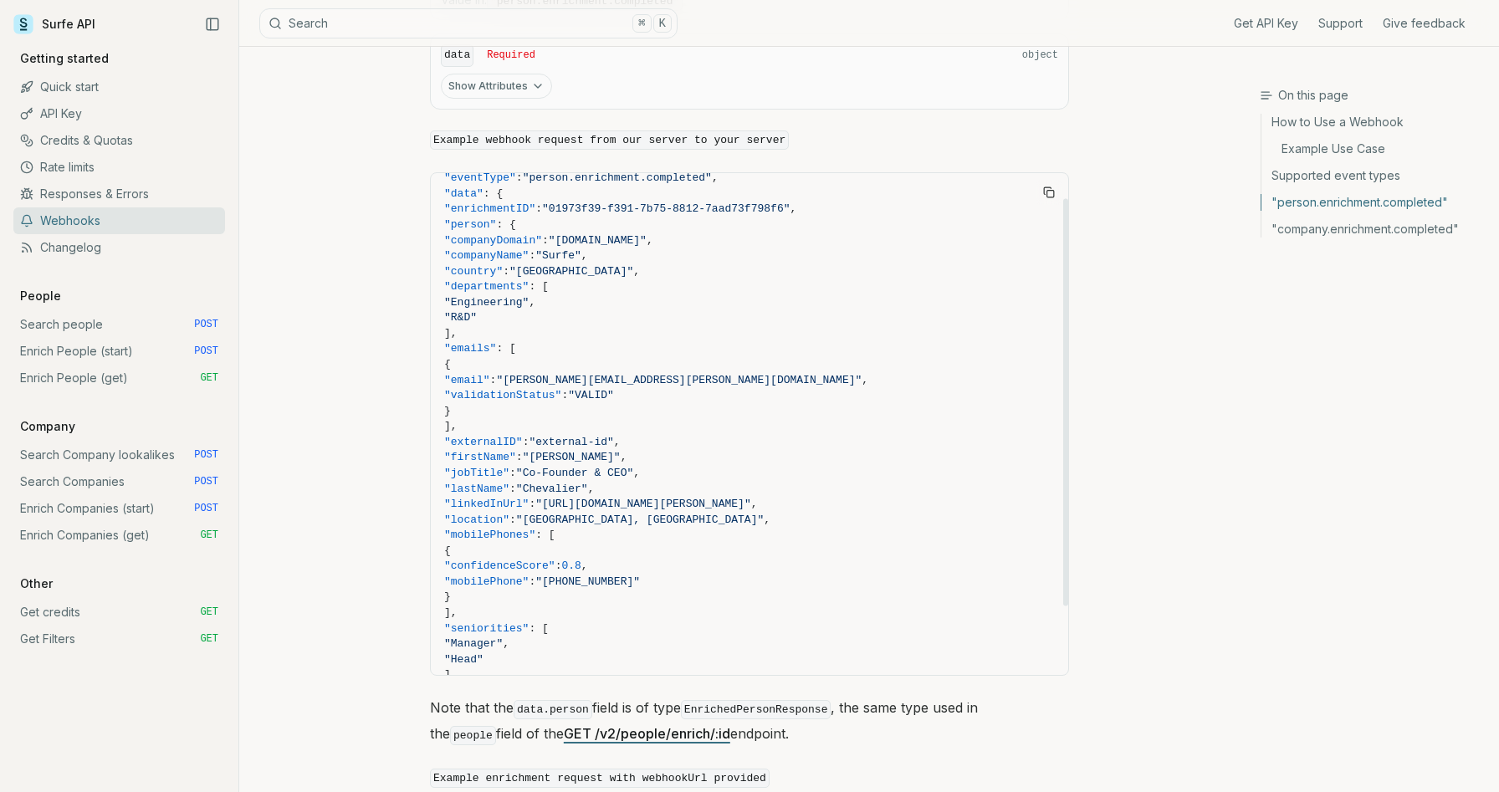
scroll to position [0, 0]
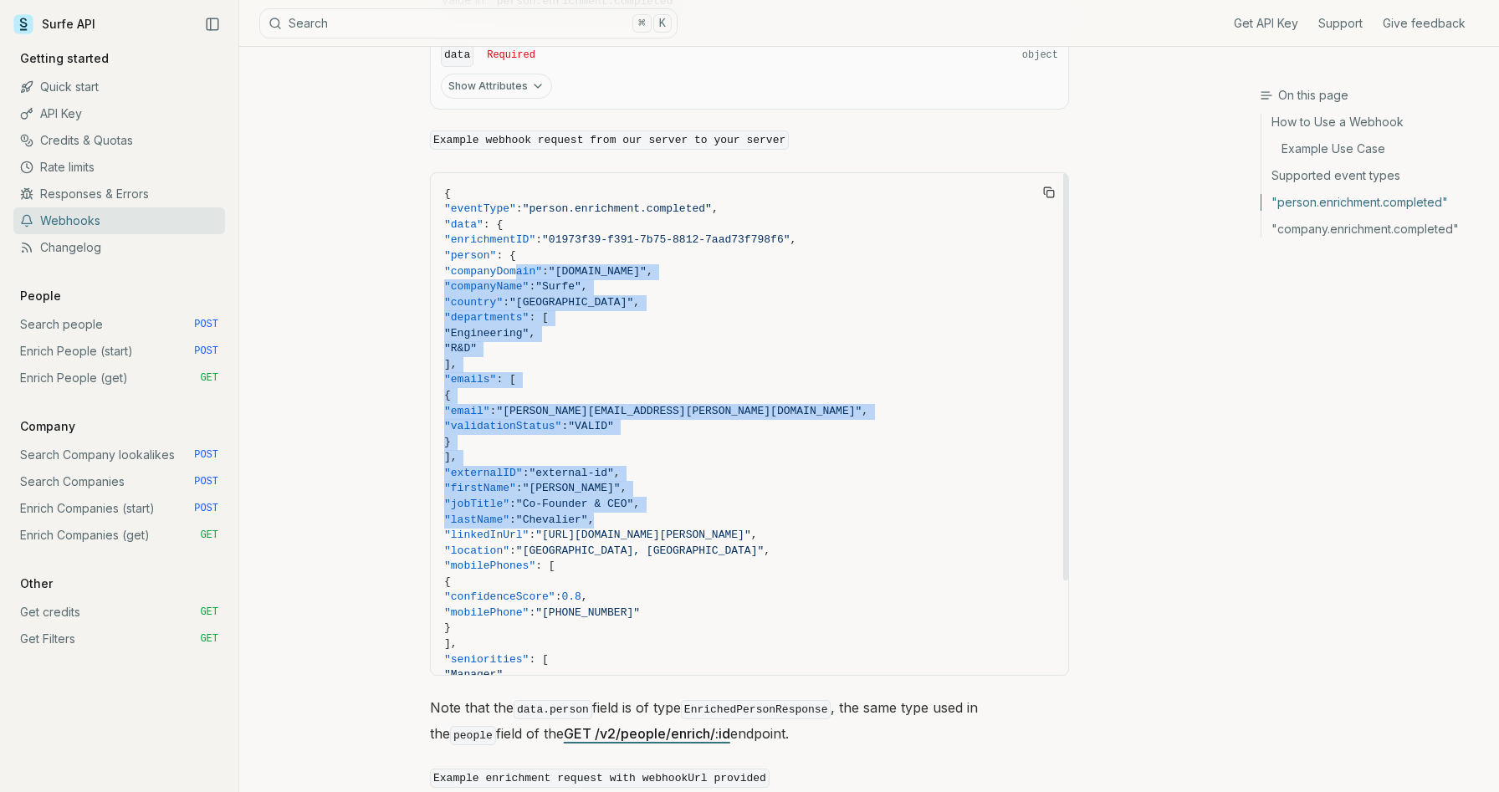
drag, startPoint x: 514, startPoint y: 253, endPoint x: 774, endPoint y: 508, distance: 364.3
click at [774, 508] on code "{ "eventType" : "person.enrichment.completed" , "data" : { "enrichmentID" : "01…" at bounding box center [749, 482] width 611 height 590
click at [774, 513] on span ""lastName" : "[PERSON_NAME]" ," at bounding box center [749, 521] width 611 height 16
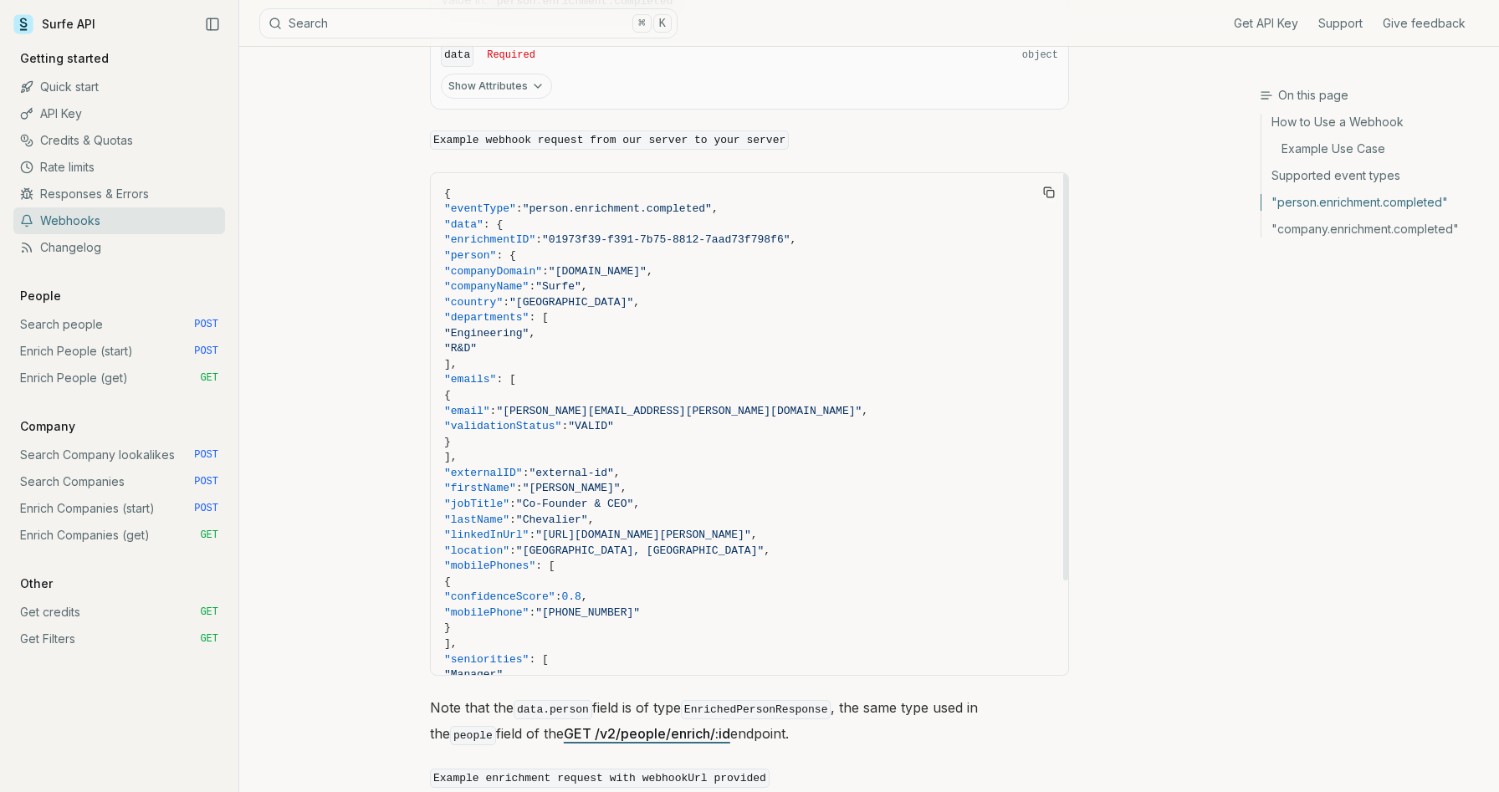
click at [516, 514] on span ":" at bounding box center [512, 520] width 7 height 13
click at [529, 529] on span ""linkedInUrl"" at bounding box center [486, 535] width 84 height 13
copy span "linkedInUrl"
click at [509, 544] on span ""location"" at bounding box center [476, 550] width 65 height 13
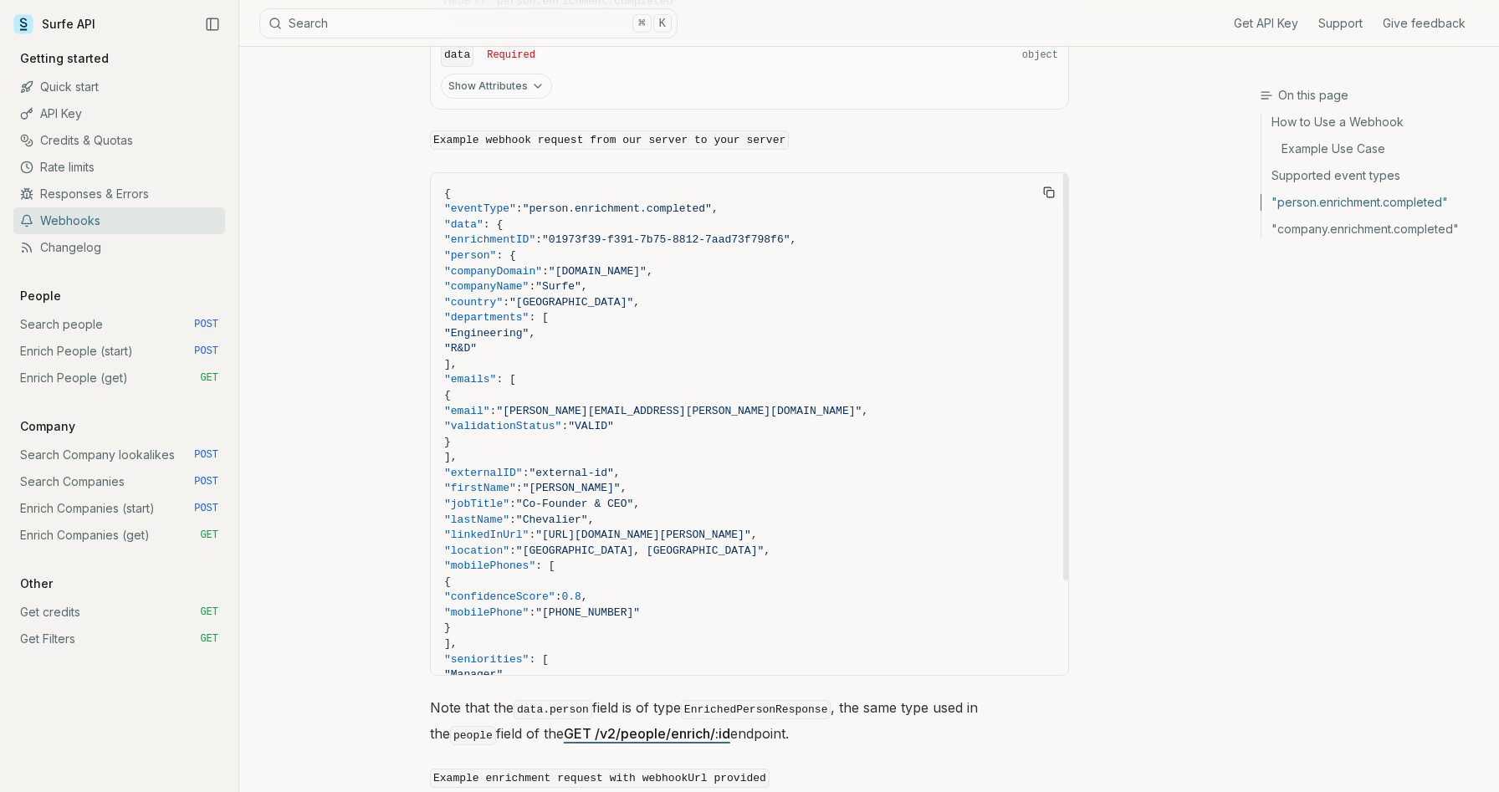
click at [509, 544] on span ""location"" at bounding box center [476, 550] width 65 height 13
click at [480, 218] on span ""data"" at bounding box center [463, 224] width 39 height 13
copy span "data"
click at [561, 420] on span ""validationStatus"" at bounding box center [502, 426] width 117 height 13
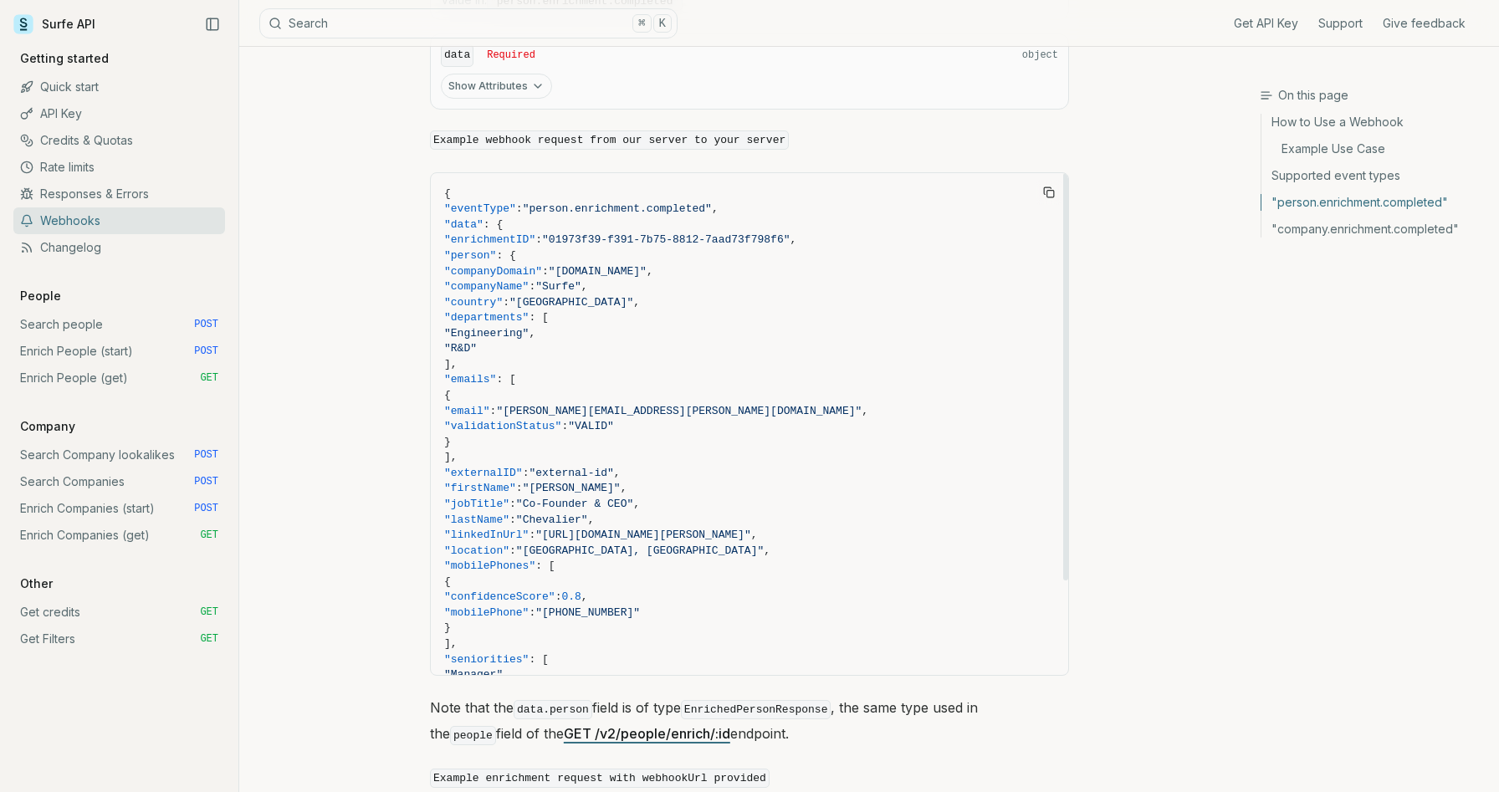
click at [561, 420] on span ""validationStatus"" at bounding box center [502, 426] width 117 height 13
copy span "validationStatus"
click at [490, 405] on span ""email"" at bounding box center [467, 411] width 46 height 13
copy span "email"
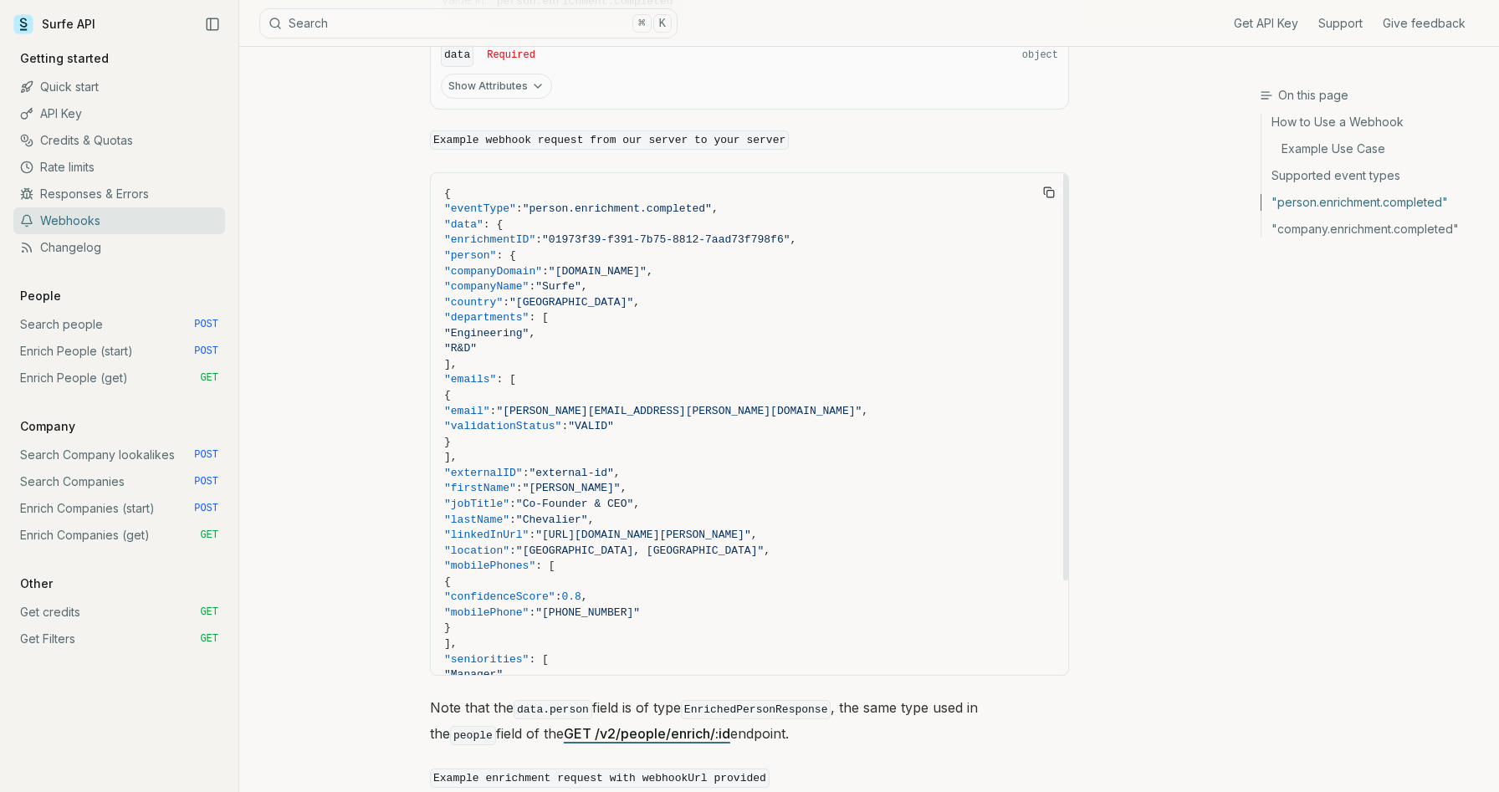
click at [509, 514] on span ""lastName"" at bounding box center [476, 520] width 65 height 13
click at [529, 529] on span ""linkedInUrl"" at bounding box center [486, 535] width 84 height 13
click at [530, 544] on span ""location" : "[GEOGRAPHIC_DATA], [GEOGRAPHIC_DATA] ," at bounding box center [749, 552] width 611 height 16
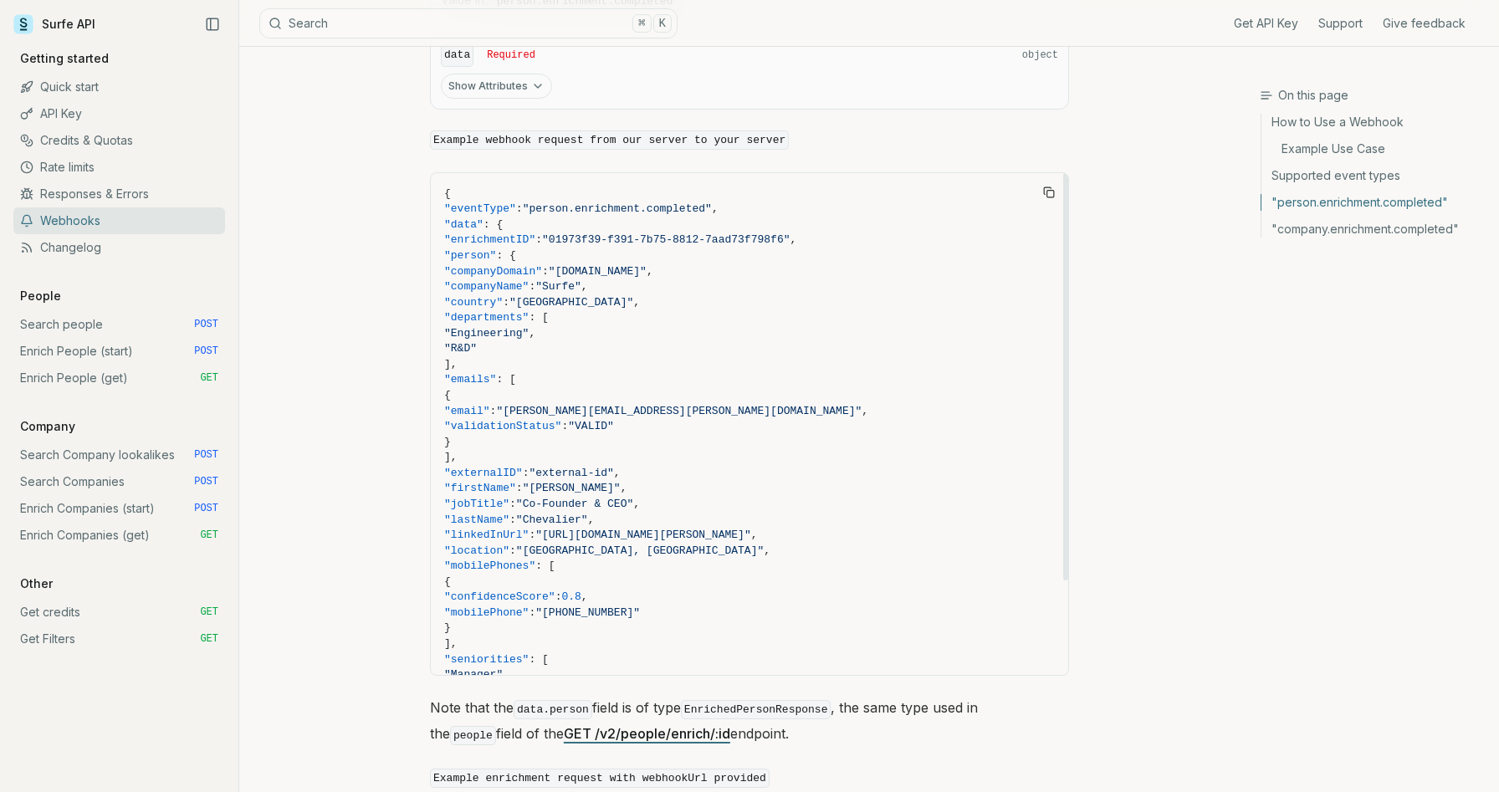
click at [530, 544] on span ""location" : "[GEOGRAPHIC_DATA], [GEOGRAPHIC_DATA] ," at bounding box center [749, 552] width 611 height 16
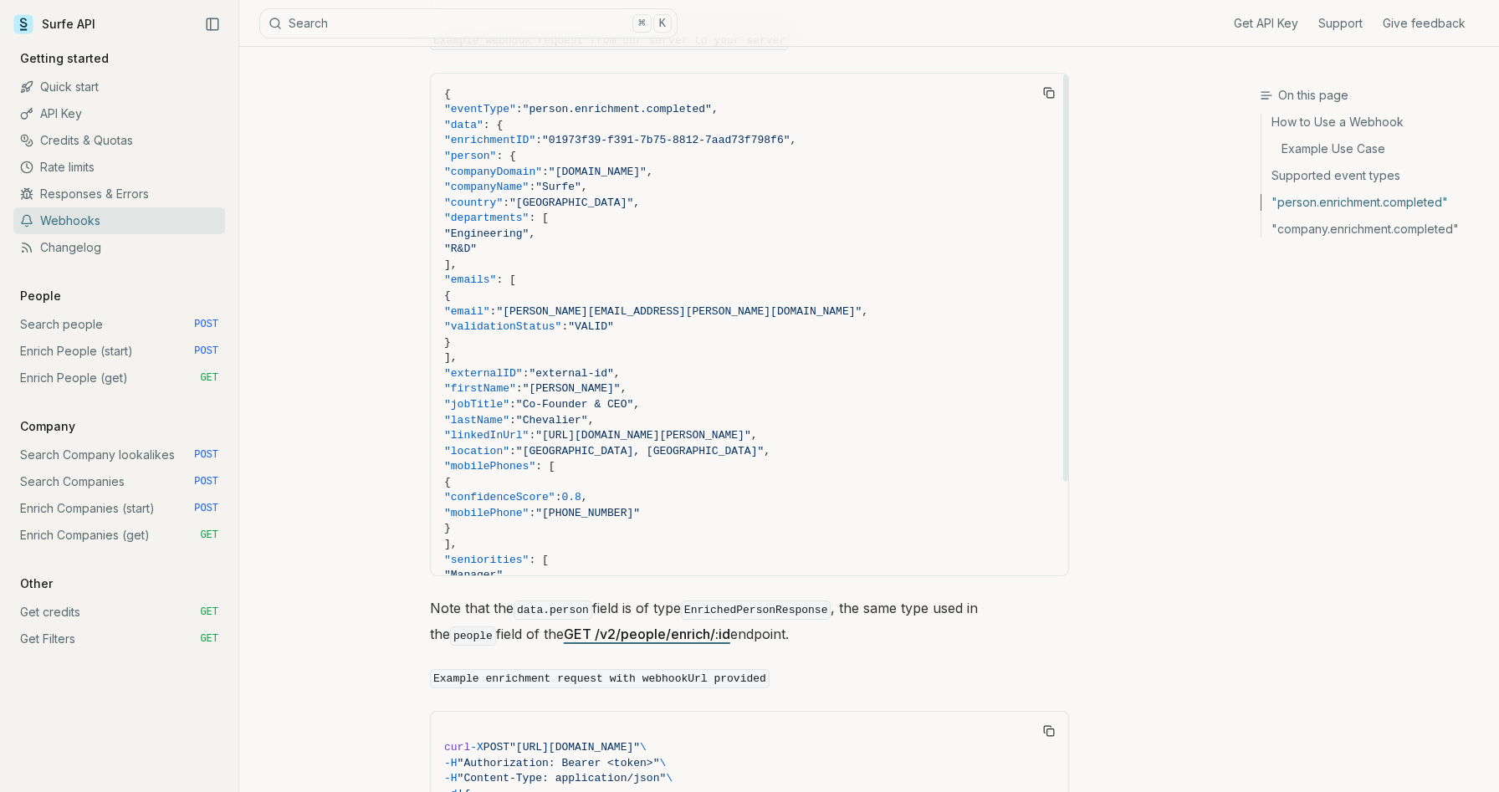
scroll to position [115, 0]
